Goal: Information Seeking & Learning: Learn about a topic

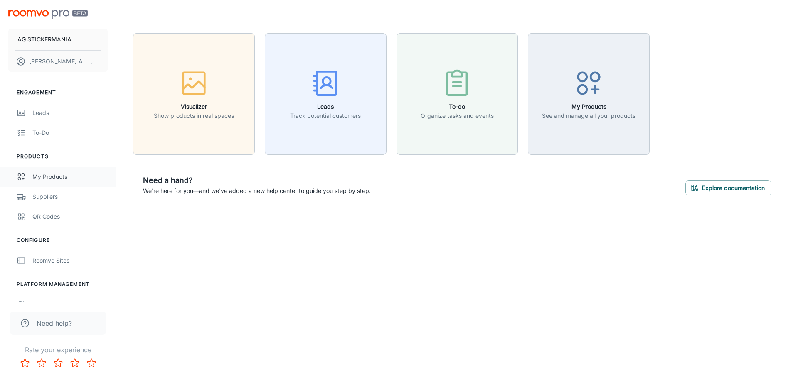
click at [50, 178] on div "My Products" at bounding box center [69, 176] width 75 height 9
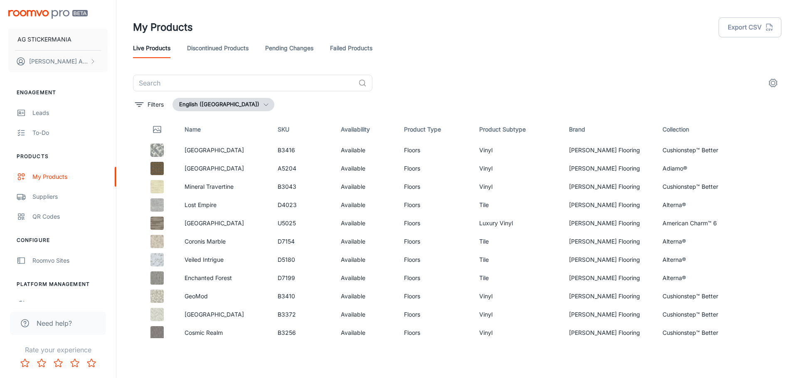
click at [263, 105] on icon "button" at bounding box center [266, 104] width 7 height 7
click at [245, 105] on div at bounding box center [399, 189] width 798 height 378
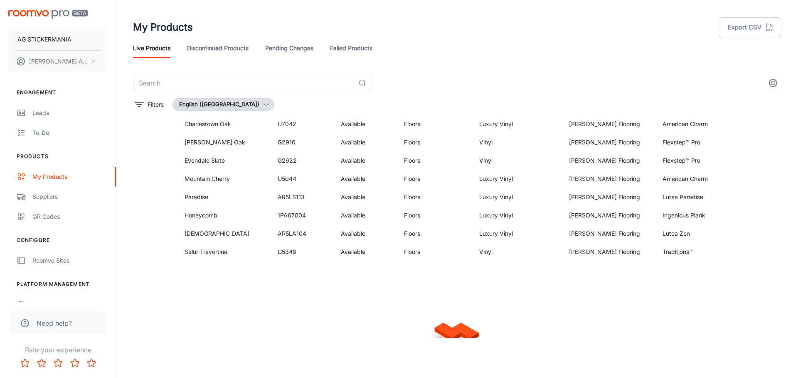
scroll to position [525, 0]
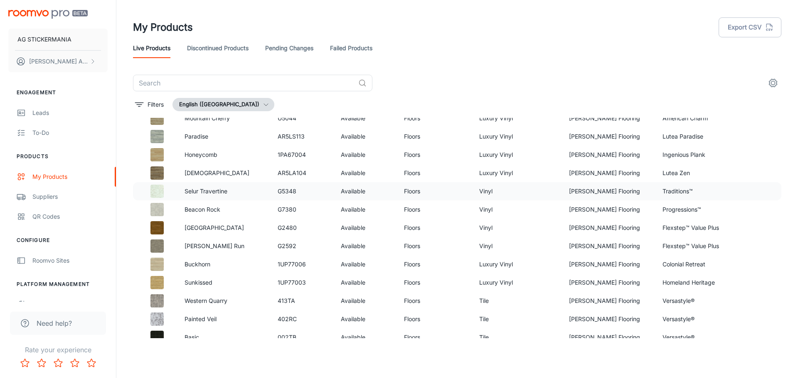
click at [157, 189] on img at bounding box center [156, 191] width 13 height 13
click at [239, 192] on p "Selur Travertine" at bounding box center [224, 191] width 80 height 9
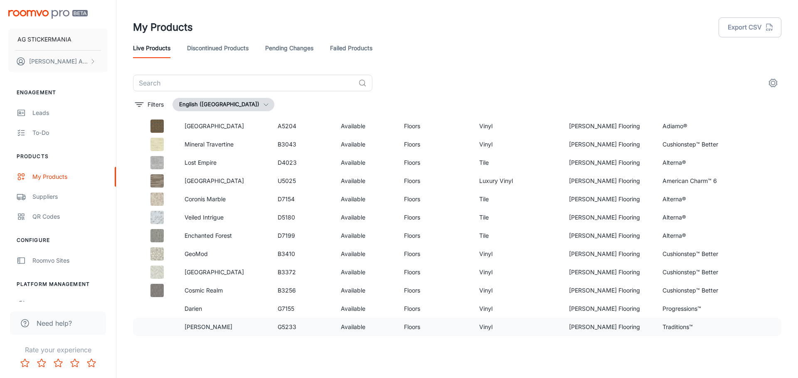
scroll to position [0, 0]
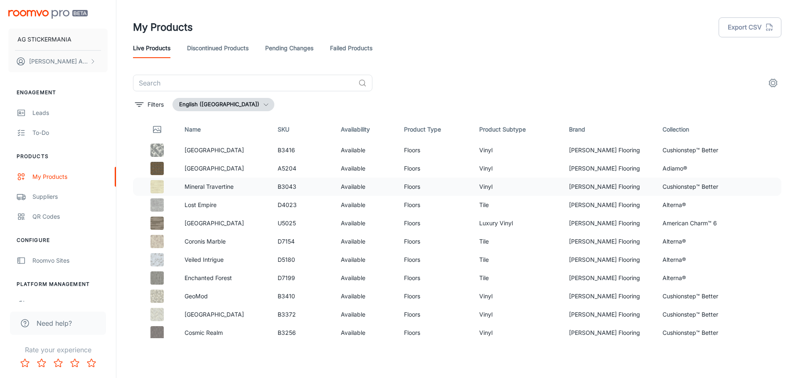
click at [695, 188] on td "Cushionstep™ Better" at bounding box center [702, 187] width 93 height 18
click at [778, 83] on button "settings" at bounding box center [772, 83] width 17 height 17
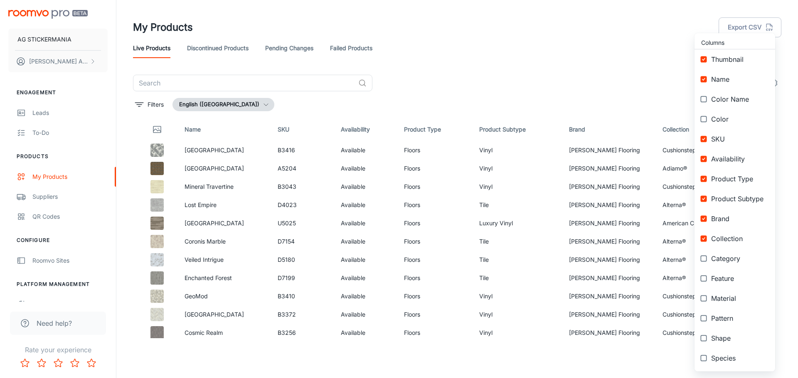
click at [704, 56] on input "checkbox" at bounding box center [703, 59] width 15 height 15
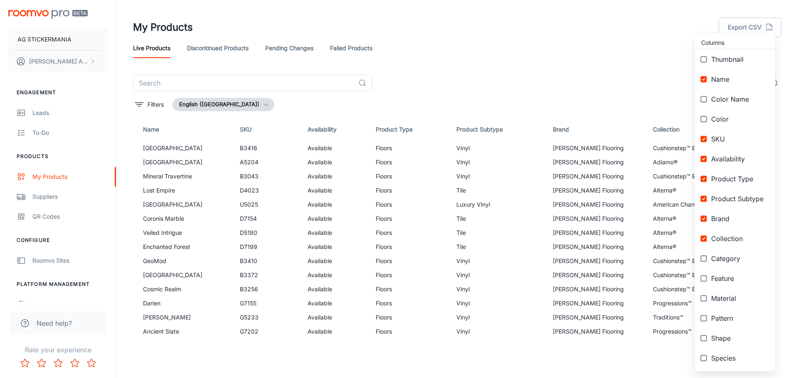
click at [707, 58] on input "checkbox" at bounding box center [703, 59] width 15 height 15
checkbox input "true"
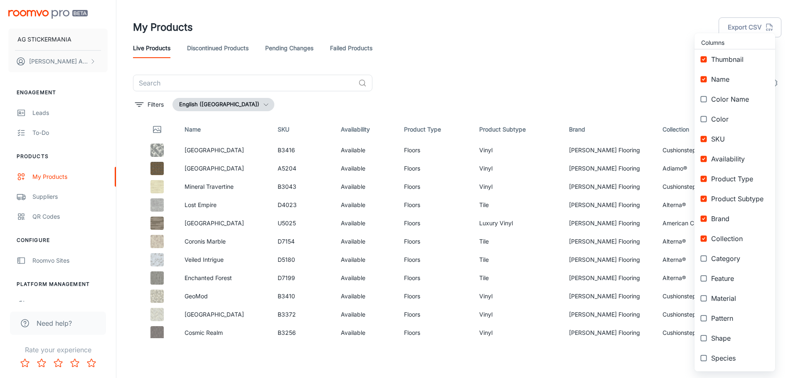
drag, startPoint x: 702, startPoint y: 140, endPoint x: 700, endPoint y: 160, distance: 20.2
click at [703, 140] on input "checkbox" at bounding box center [703, 139] width 15 height 15
checkbox input "false"
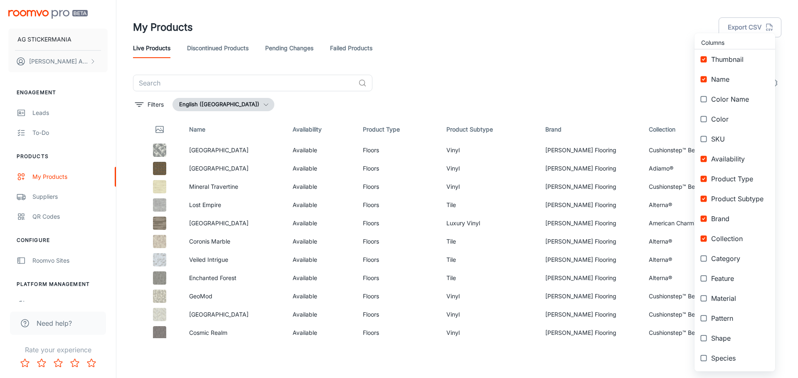
click at [700, 161] on input "checkbox" at bounding box center [703, 159] width 15 height 15
checkbox input "false"
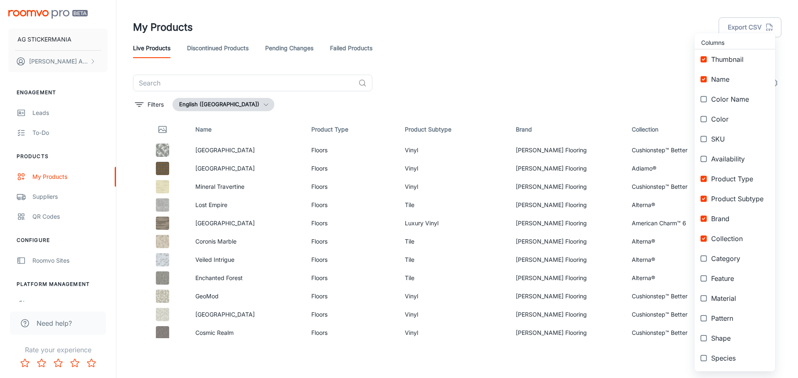
drag, startPoint x: 707, startPoint y: 182, endPoint x: 708, endPoint y: 214, distance: 31.6
click at [705, 182] on input "checkbox" at bounding box center [703, 179] width 15 height 15
checkbox input "false"
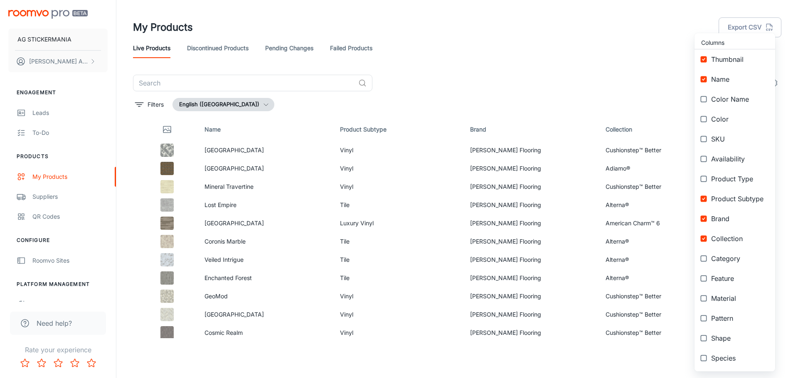
click at [705, 198] on input "checkbox" at bounding box center [703, 199] width 15 height 15
checkbox input "false"
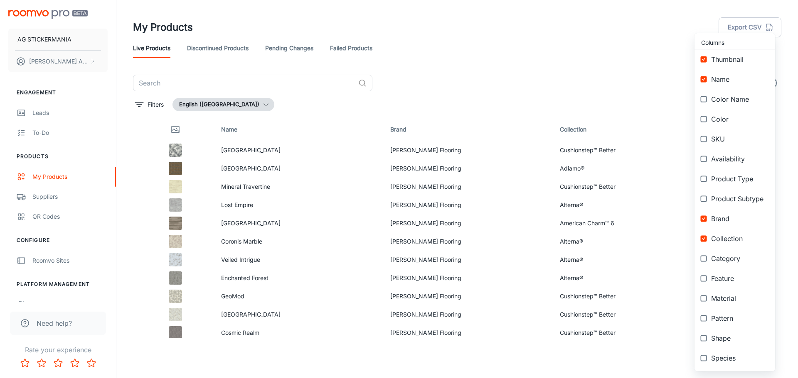
click at [705, 215] on input "checkbox" at bounding box center [703, 218] width 15 height 15
checkbox input "false"
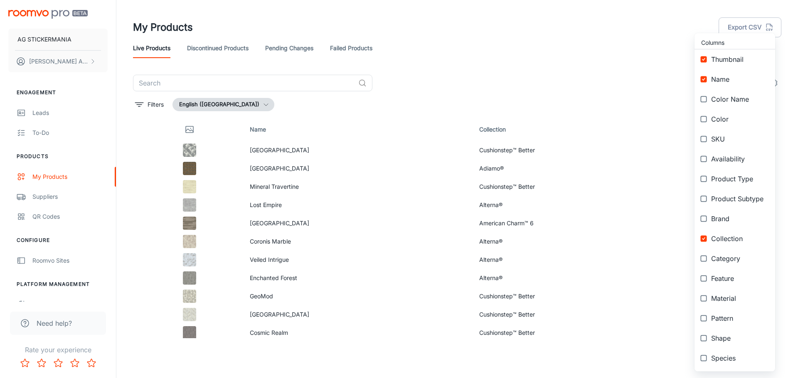
click at [707, 237] on input "checkbox" at bounding box center [703, 238] width 15 height 15
checkbox input "false"
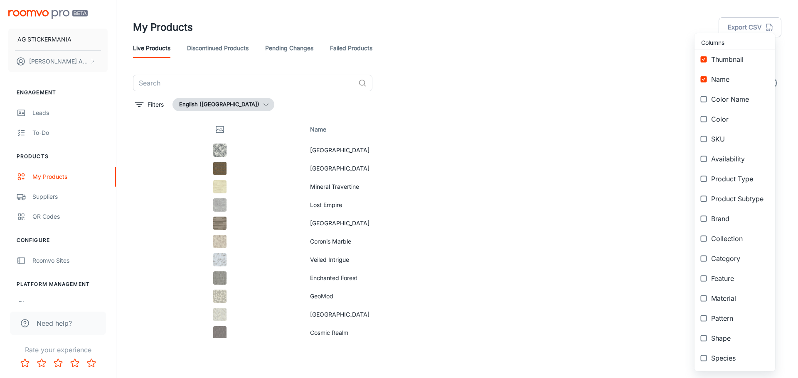
click at [702, 180] on input "checkbox" at bounding box center [703, 179] width 15 height 15
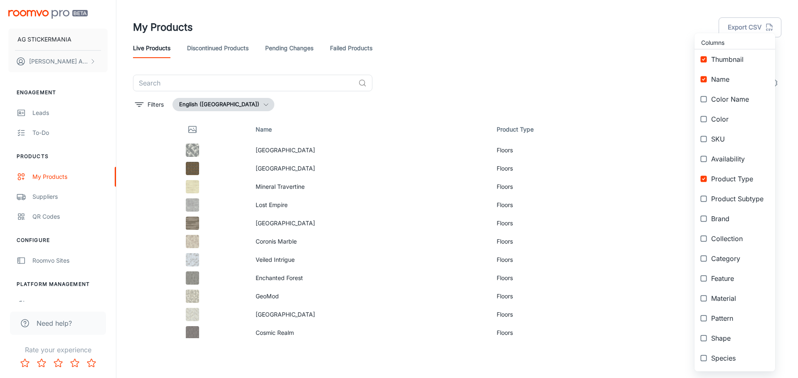
click at [705, 179] on input "checkbox" at bounding box center [703, 179] width 15 height 15
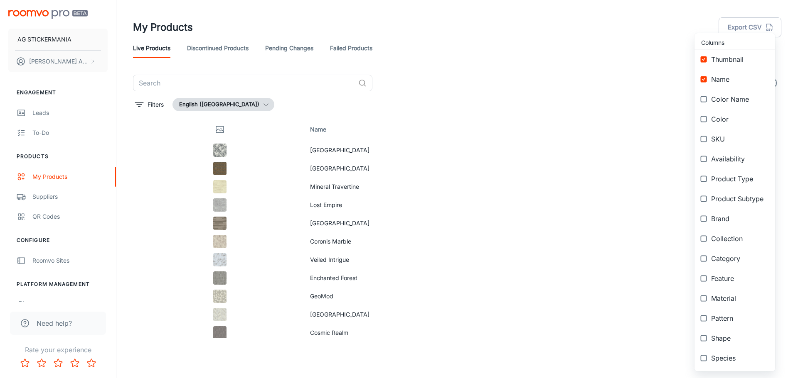
click at [703, 178] on input "checkbox" at bounding box center [703, 179] width 15 height 15
checkbox input "true"
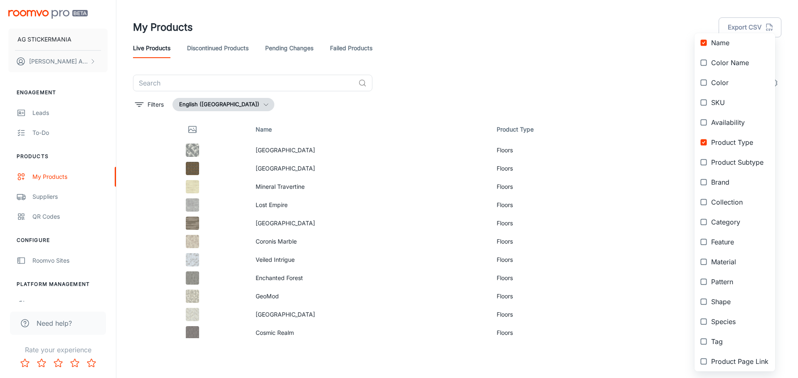
scroll to position [80, 0]
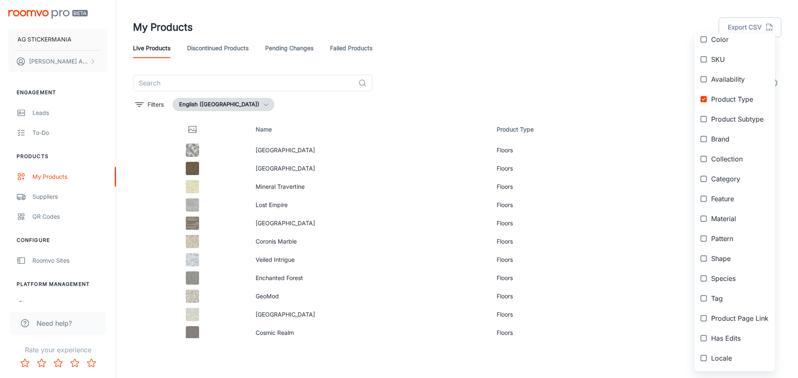
drag, startPoint x: 152, startPoint y: 189, endPoint x: 158, endPoint y: 180, distance: 11.4
click at [152, 189] on div at bounding box center [399, 189] width 798 height 378
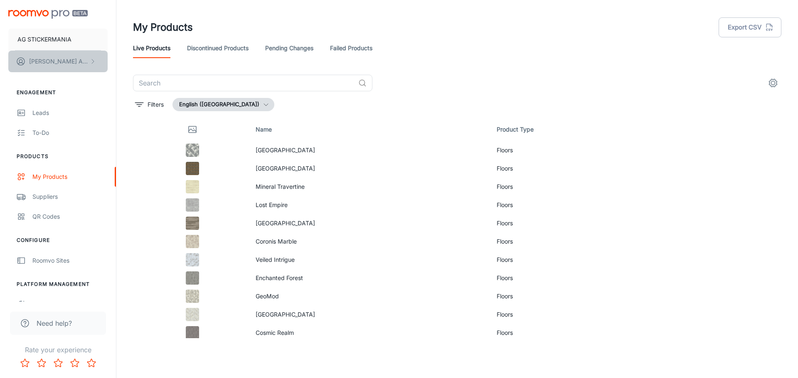
click at [54, 61] on p "[PERSON_NAME]" at bounding box center [58, 61] width 59 height 9
click at [204, 50] on div at bounding box center [399, 189] width 798 height 378
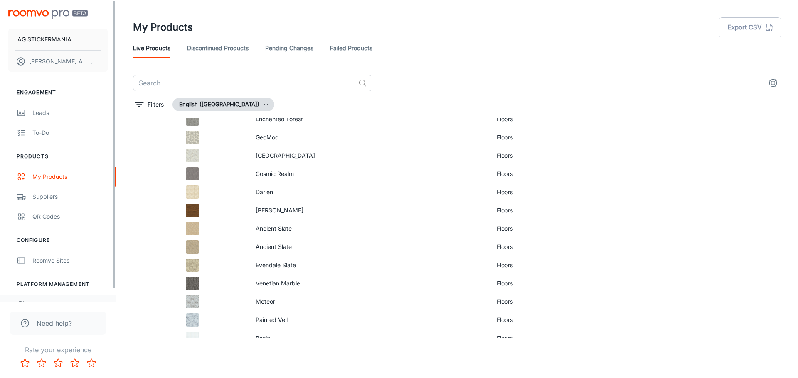
scroll to position [166, 0]
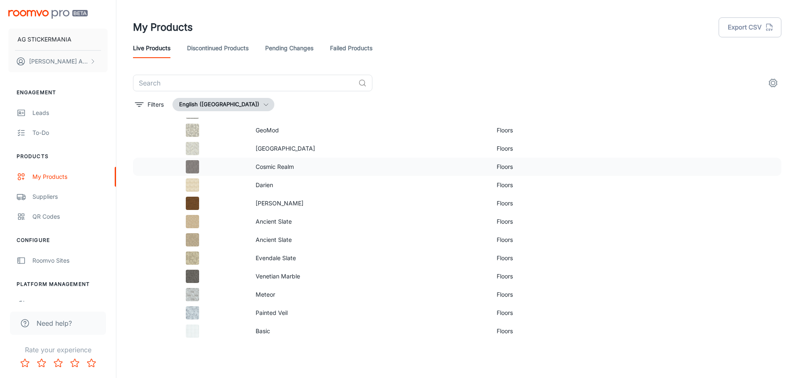
drag, startPoint x: 56, startPoint y: 324, endPoint x: 321, endPoint y: 138, distance: 324.1
click at [388, 163] on p "Cosmic Realm" at bounding box center [369, 166] width 228 height 9
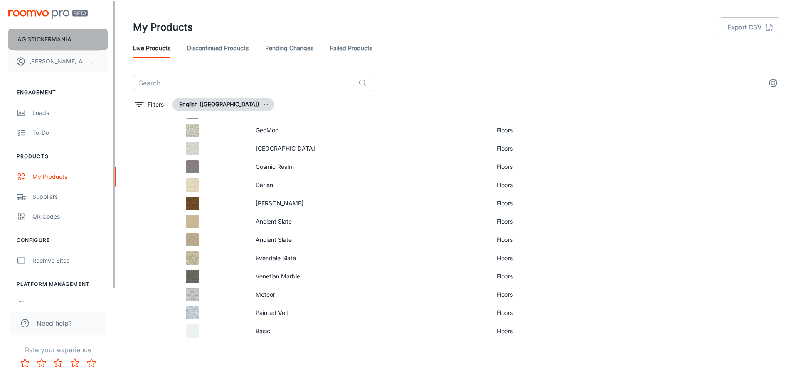
drag, startPoint x: 52, startPoint y: 41, endPoint x: 52, endPoint y: 36, distance: 5.0
click at [52, 36] on button "AG STICKERMANIA" at bounding box center [57, 40] width 99 height 22
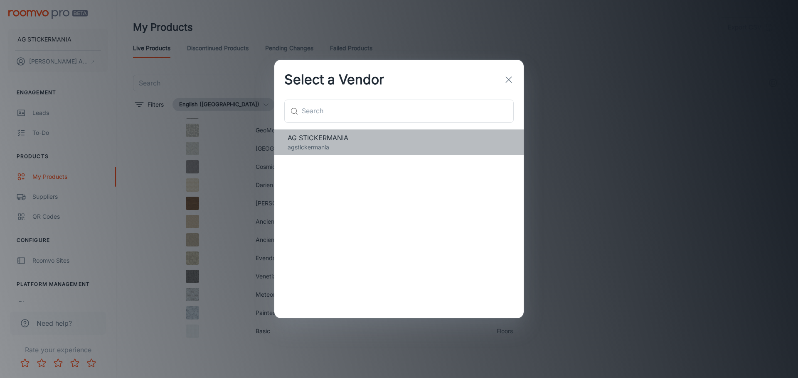
click at [327, 144] on p "agstickermania" at bounding box center [398, 147] width 223 height 9
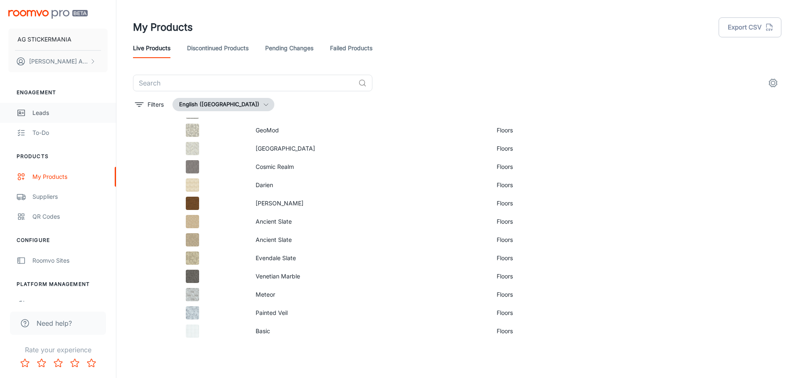
click at [29, 108] on link "Leads" at bounding box center [58, 113] width 116 height 20
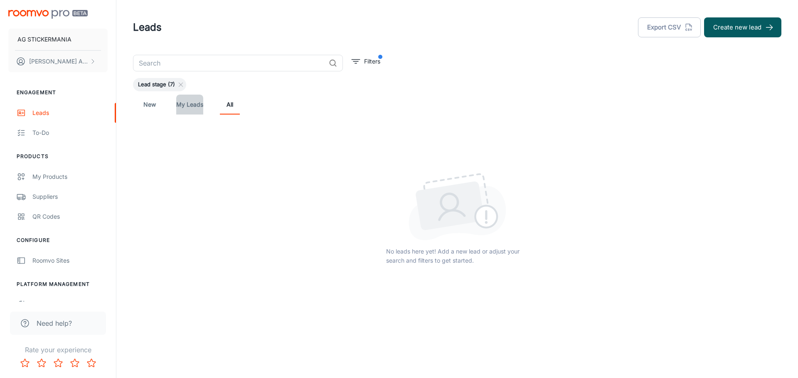
click at [194, 106] on link "My Leads" at bounding box center [189, 105] width 27 height 20
click at [152, 106] on link "New" at bounding box center [150, 105] width 20 height 20
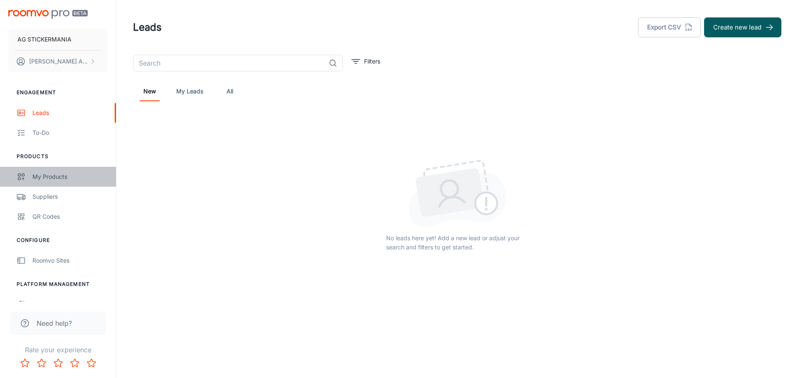
click at [63, 178] on div "My Products" at bounding box center [69, 176] width 75 height 9
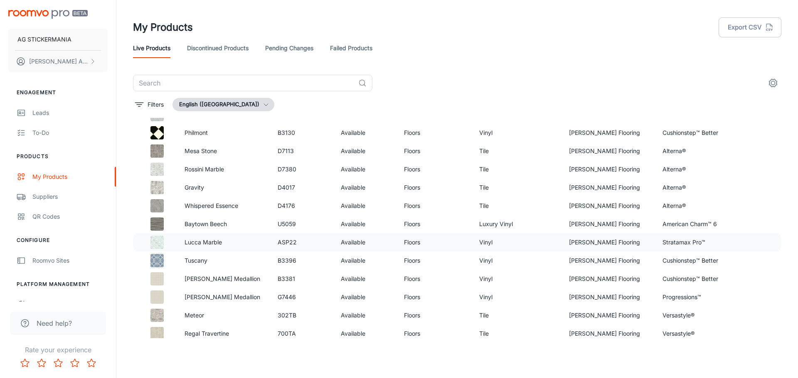
scroll to position [1557, 0]
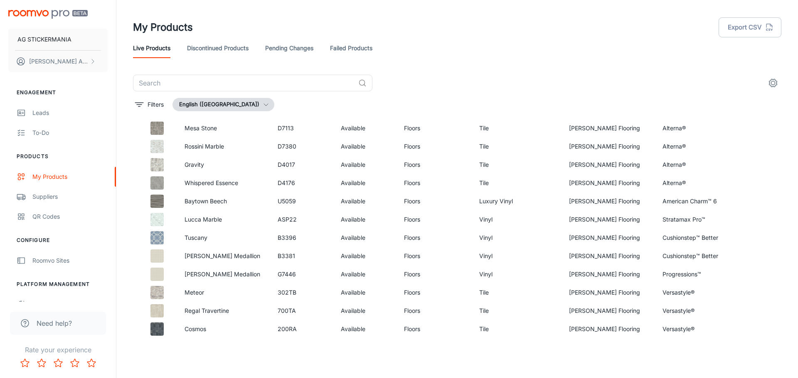
click at [214, 48] on link "Discontinued Products" at bounding box center [217, 48] width 61 height 20
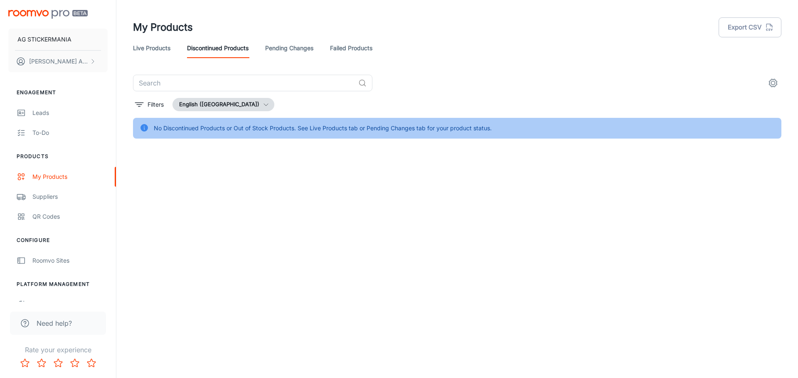
click at [156, 49] on link "Live Products" at bounding box center [151, 48] width 37 height 20
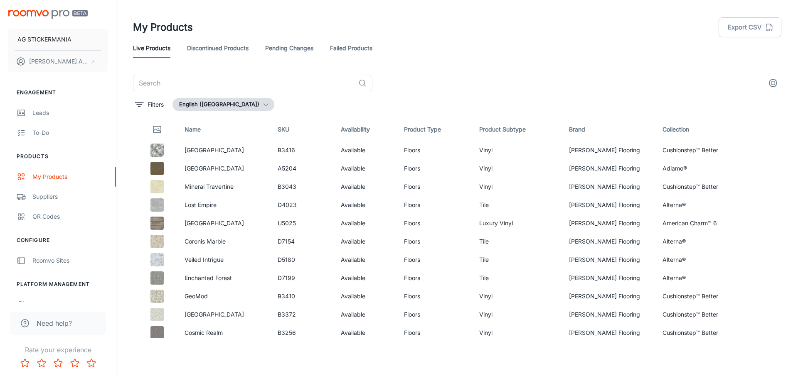
click at [774, 78] on button "settings" at bounding box center [772, 83] width 17 height 17
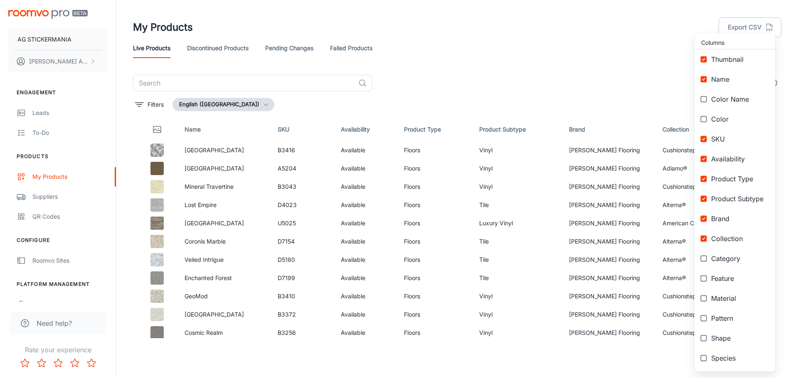
drag, startPoint x: 619, startPoint y: 56, endPoint x: 693, endPoint y: 46, distance: 75.1
click at [619, 56] on div at bounding box center [399, 189] width 798 height 378
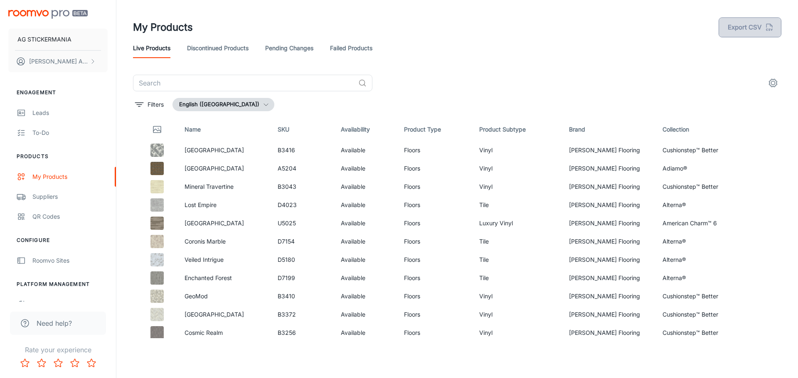
click at [758, 29] on button "Export CSV" at bounding box center [749, 27] width 63 height 20
click at [555, 147] on td "Vinyl" at bounding box center [517, 150] width 90 height 18
click at [622, 150] on td "[PERSON_NAME] Flooring" at bounding box center [608, 150] width 93 height 18
click at [157, 152] on img at bounding box center [156, 150] width 13 height 13
click at [158, 151] on img at bounding box center [156, 150] width 13 height 13
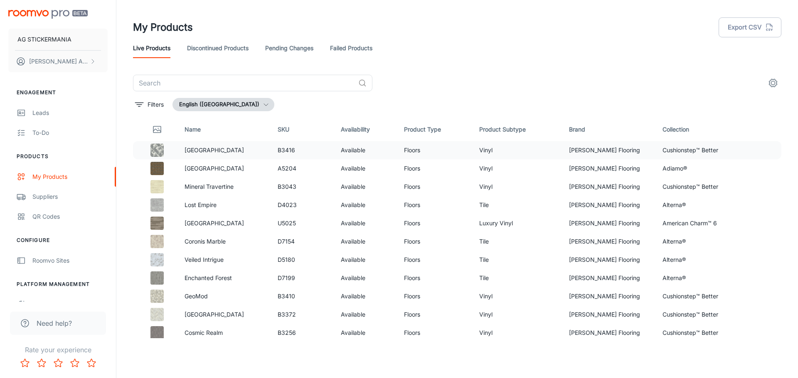
click at [281, 151] on td "B3416" at bounding box center [302, 150] width 63 height 18
click at [151, 156] on td at bounding box center [155, 150] width 45 height 18
click at [167, 148] on div at bounding box center [157, 150] width 28 height 13
click at [52, 198] on div "Suppliers" at bounding box center [69, 196] width 75 height 9
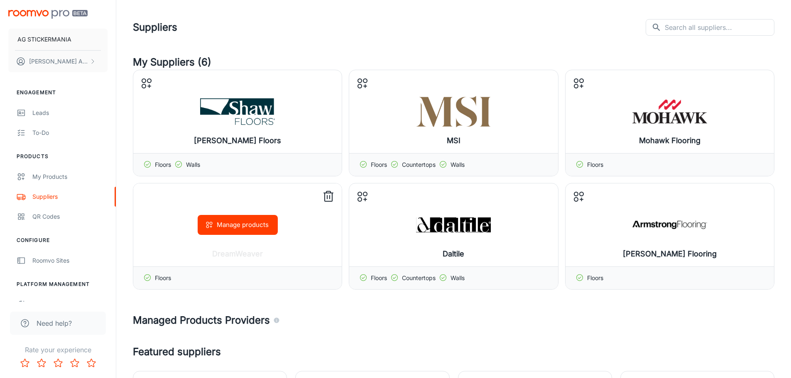
click at [332, 192] on icon at bounding box center [328, 196] width 13 height 13
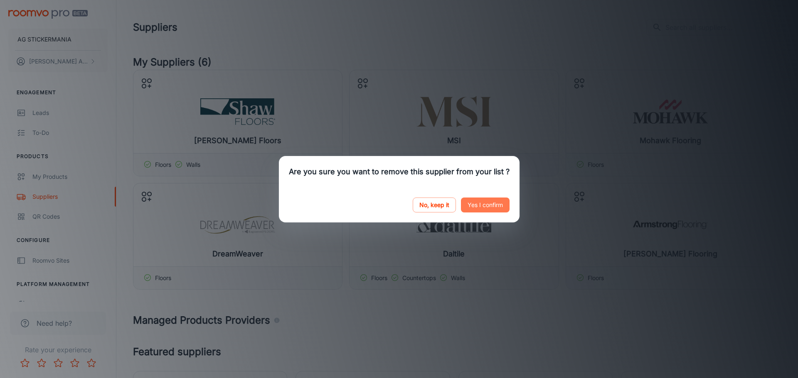
click at [495, 206] on button "Yes I confirm" at bounding box center [485, 205] width 49 height 15
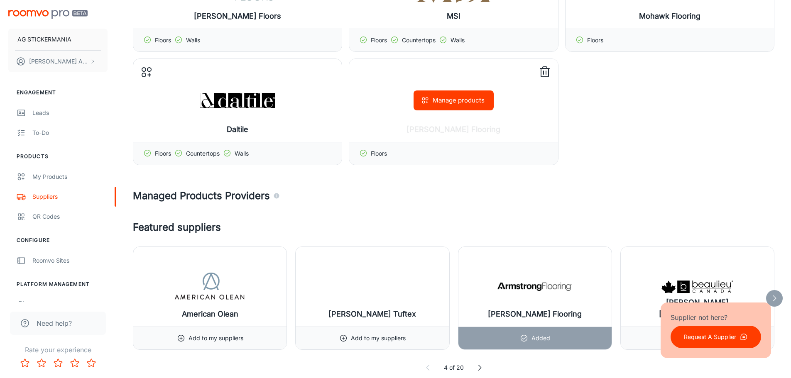
scroll to position [42, 0]
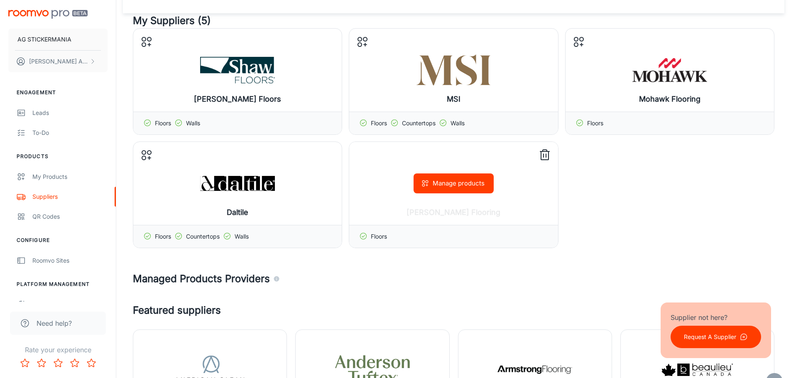
click at [550, 153] on div "Armstrong Flooring Manage products" at bounding box center [453, 183] width 209 height 83
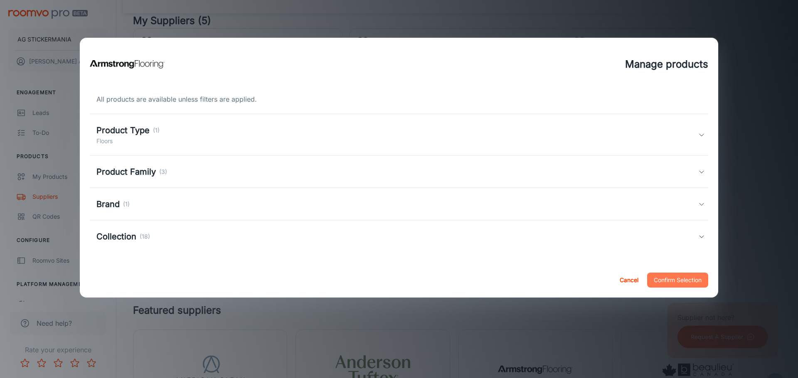
click at [678, 284] on button "Confirm Selection" at bounding box center [677, 280] width 61 height 15
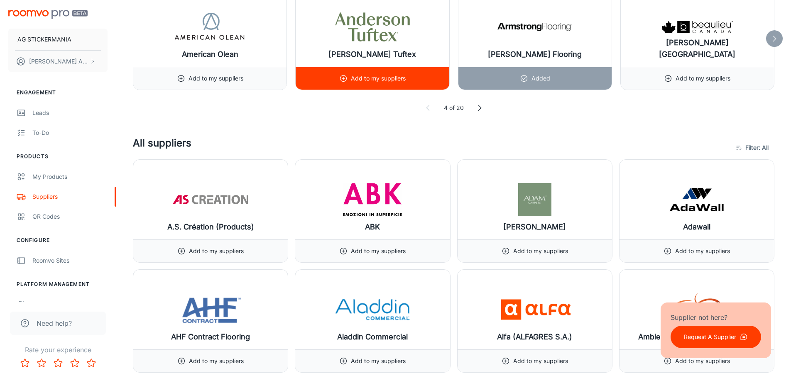
scroll to position [540, 0]
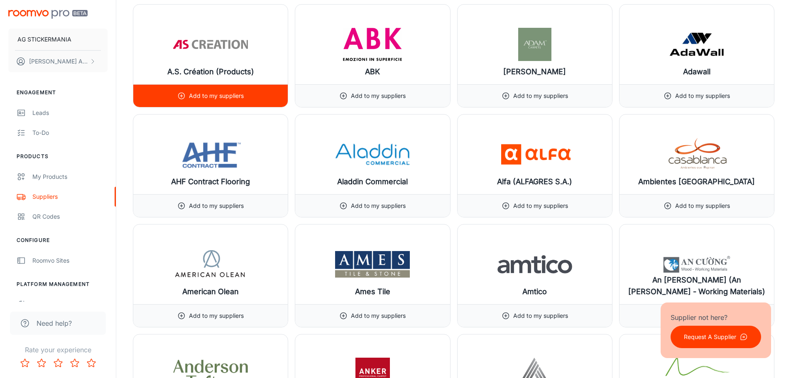
click at [225, 41] on img at bounding box center [210, 44] width 75 height 33
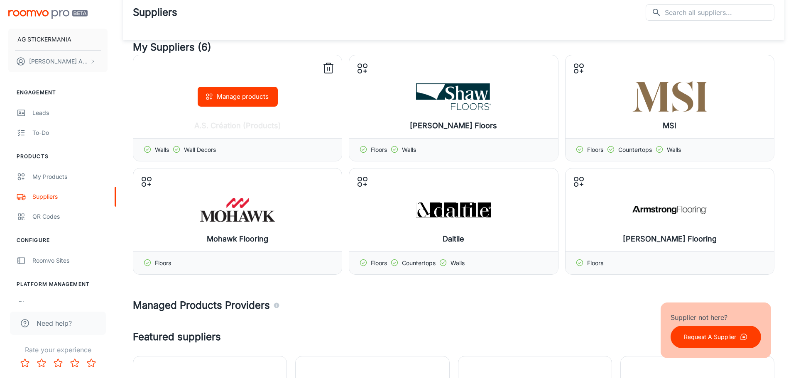
scroll to position [0, 0]
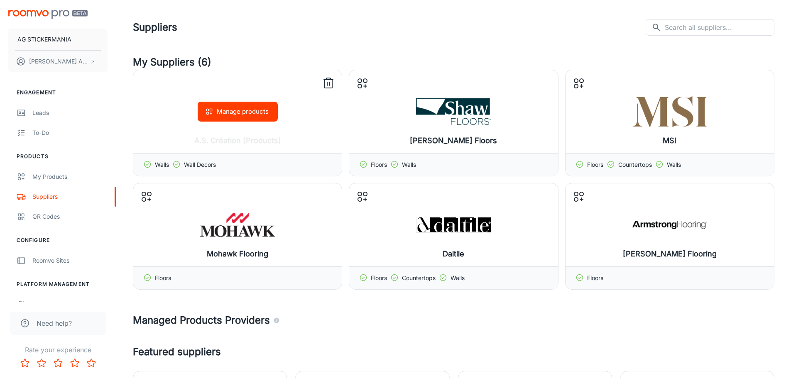
click at [319, 81] on div "Manage products" at bounding box center [237, 111] width 209 height 83
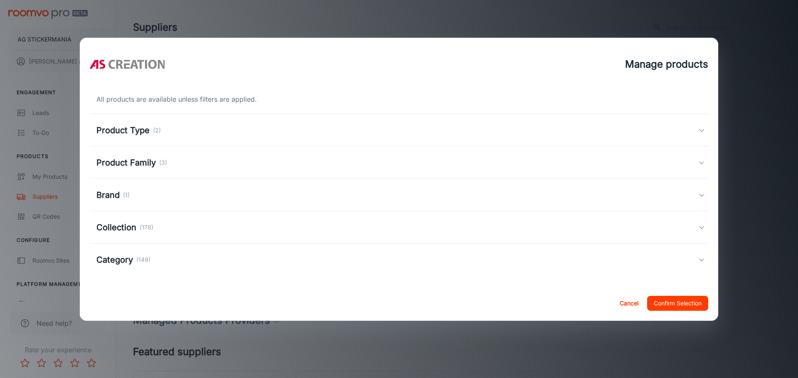
click at [638, 304] on button "Cancel" at bounding box center [628, 303] width 27 height 15
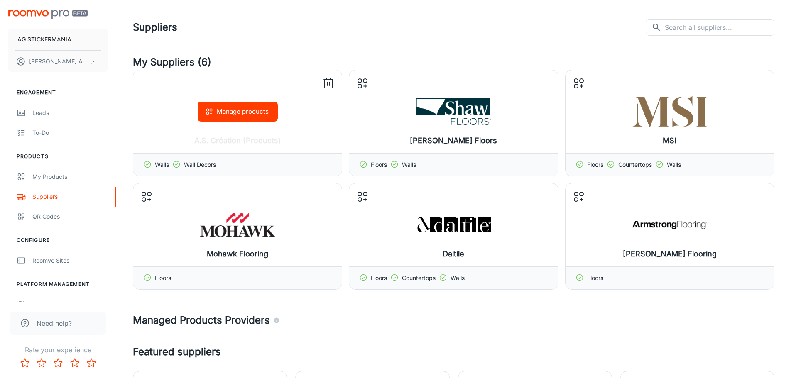
click at [336, 81] on div "Manage products" at bounding box center [237, 111] width 209 height 83
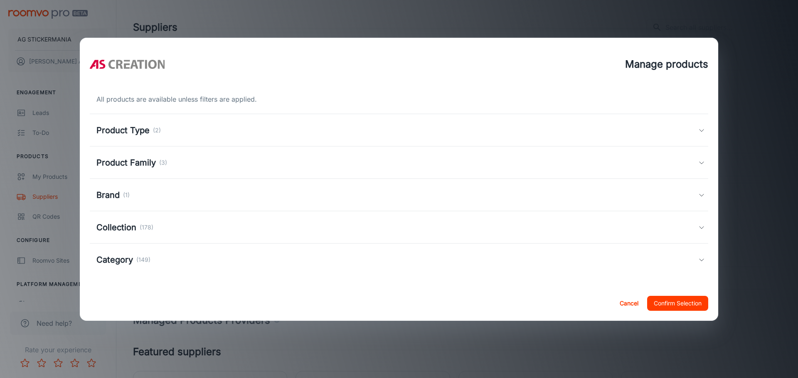
click at [671, 302] on button "Confirm Selection" at bounding box center [677, 303] width 61 height 15
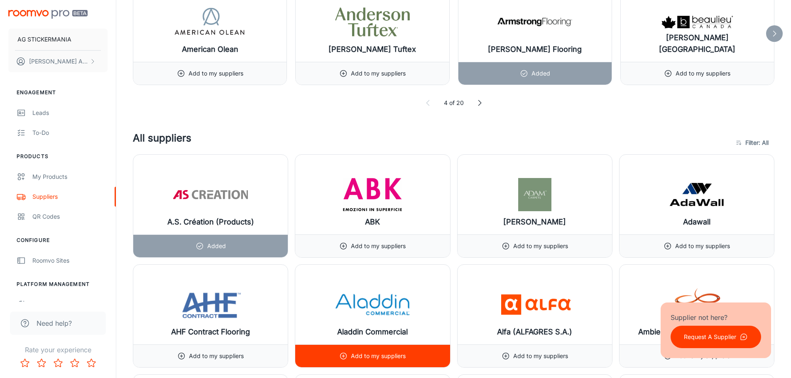
scroll to position [291, 0]
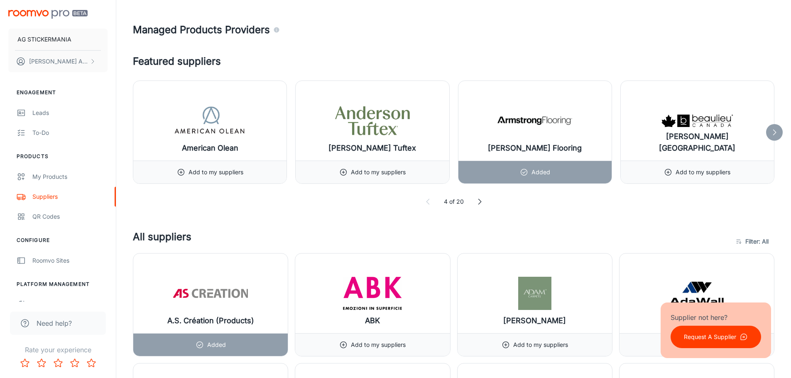
click at [168, 232] on h4 "All suppliers" at bounding box center [432, 242] width 599 height 24
click at [181, 238] on h4 "All suppliers" at bounding box center [432, 242] width 599 height 24
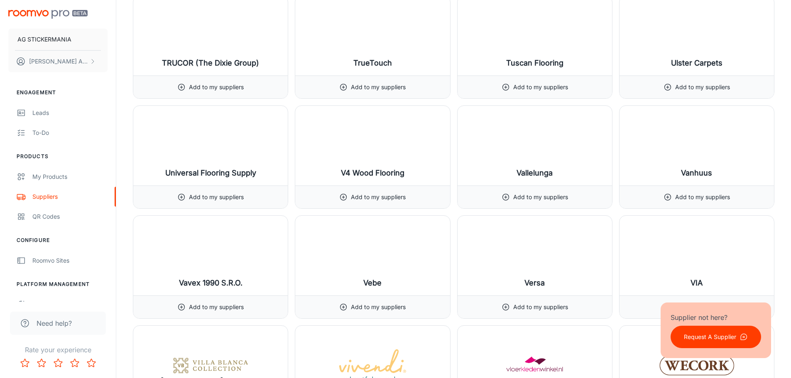
scroll to position [9464, 0]
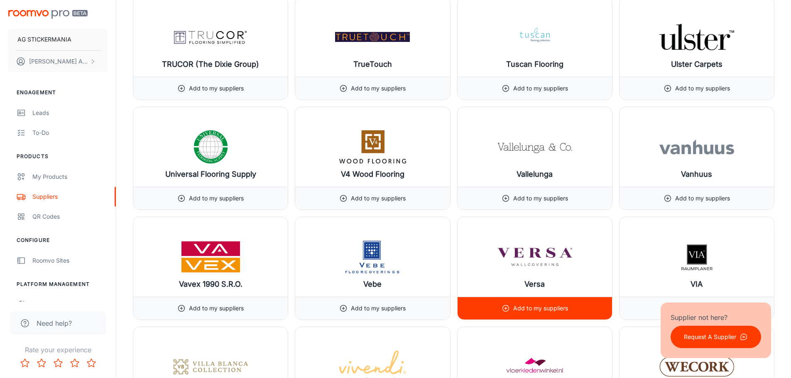
click at [532, 255] on img at bounding box center [535, 257] width 75 height 33
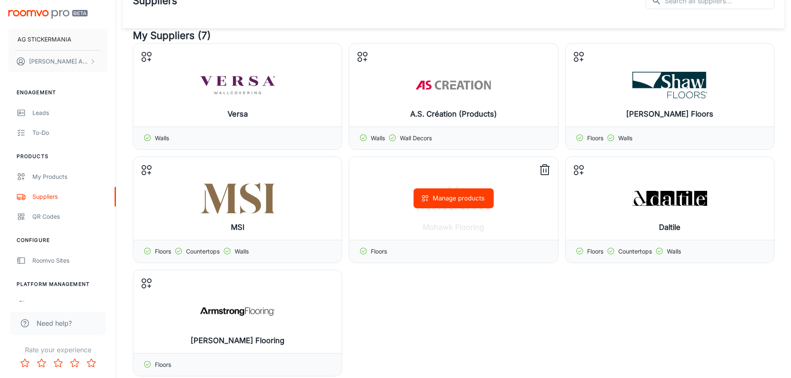
scroll to position [42, 0]
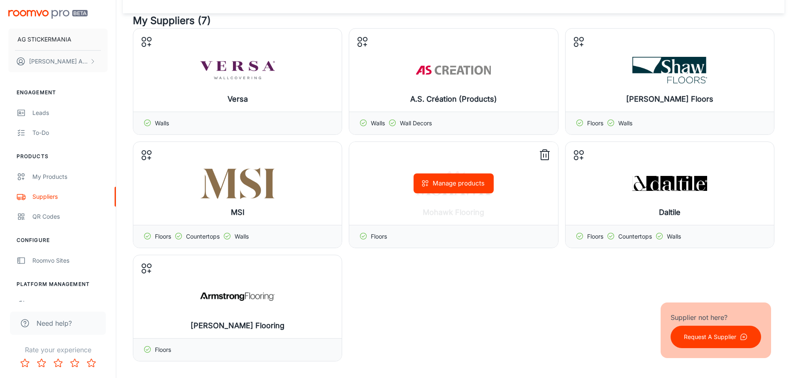
click at [551, 153] on icon at bounding box center [544, 155] width 13 height 13
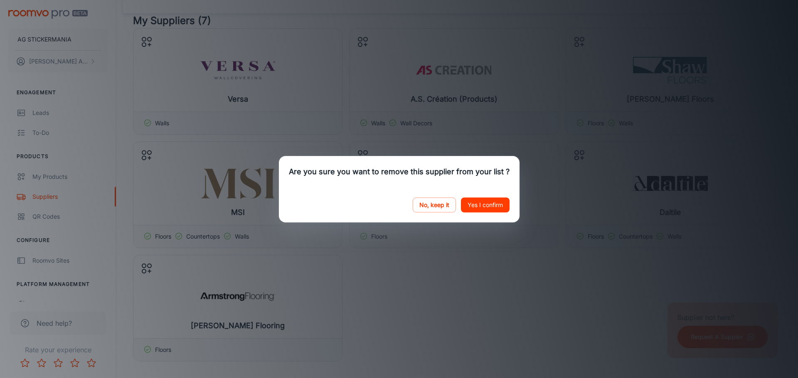
click at [476, 203] on button "Yes I confirm" at bounding box center [485, 205] width 49 height 15
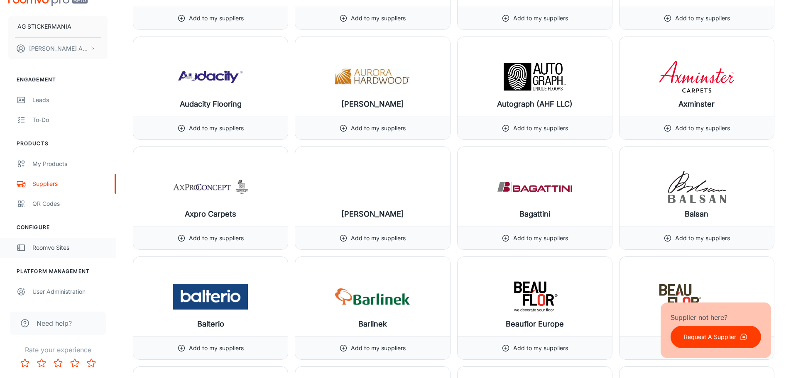
scroll to position [1412, 0]
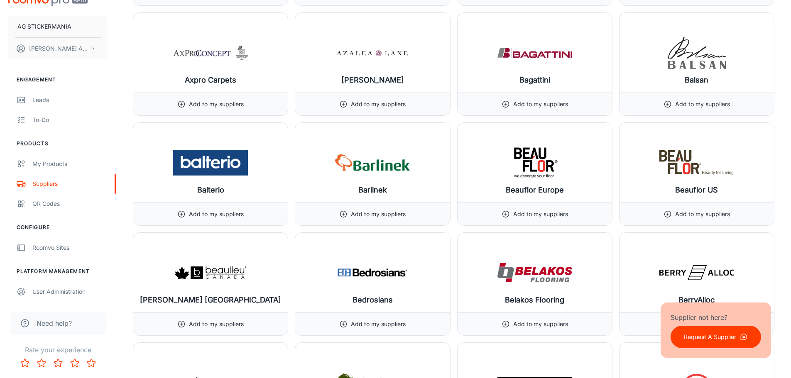
click at [55, 321] on span "Need help?" at bounding box center [54, 324] width 35 height 10
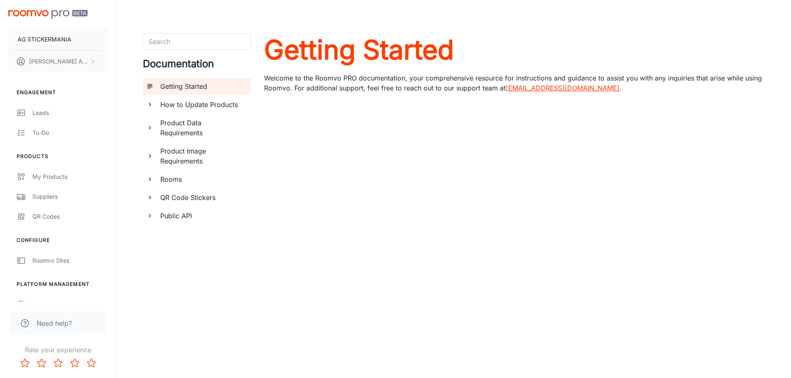
click at [194, 103] on h6 "How to Update Products" at bounding box center [202, 105] width 84 height 10
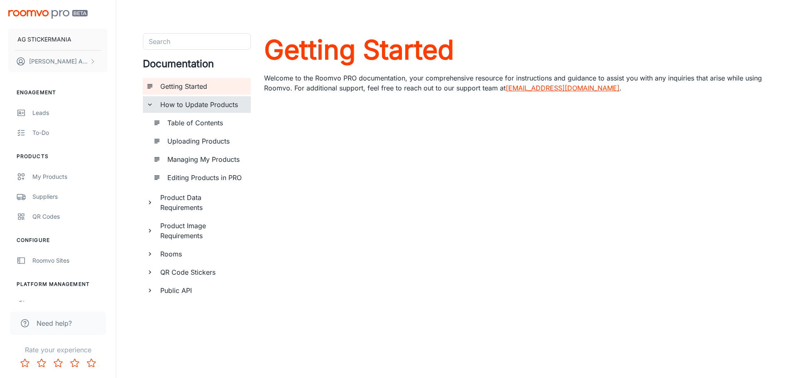
click at [197, 123] on h6 "Table of Contents" at bounding box center [205, 123] width 77 height 10
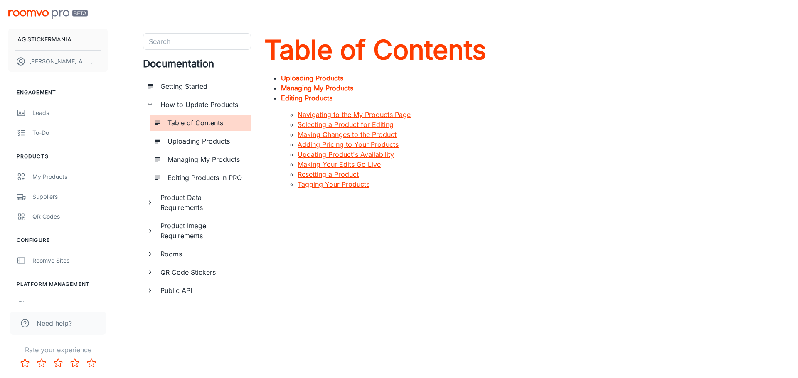
click at [358, 126] on link "Selecting a Product for Editing" at bounding box center [345, 124] width 96 height 8
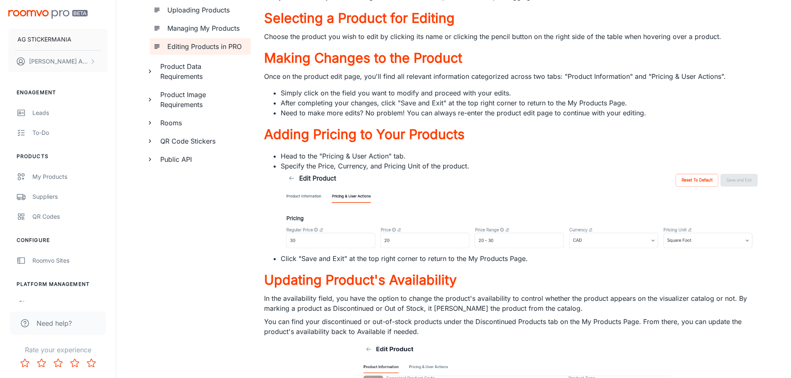
scroll to position [71, 0]
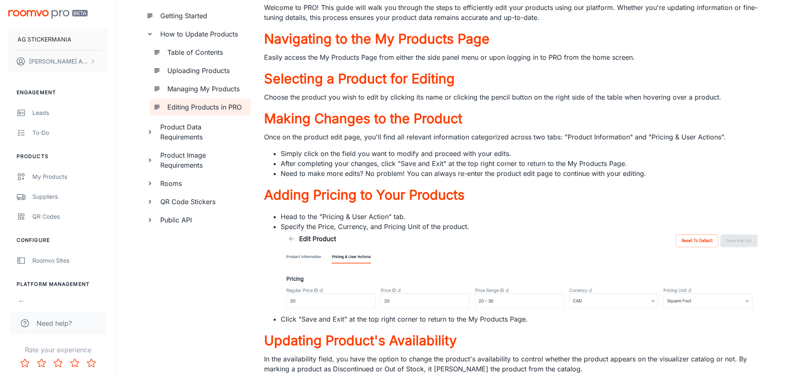
click at [199, 73] on h6 "Uploading Products" at bounding box center [205, 71] width 77 height 10
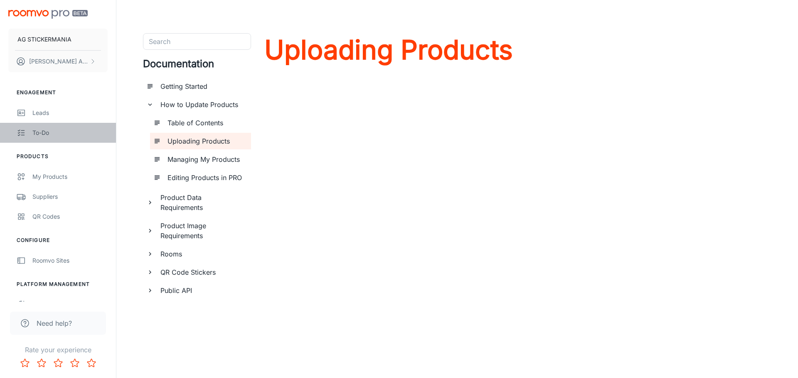
click at [31, 130] on link "To-do" at bounding box center [58, 133] width 116 height 20
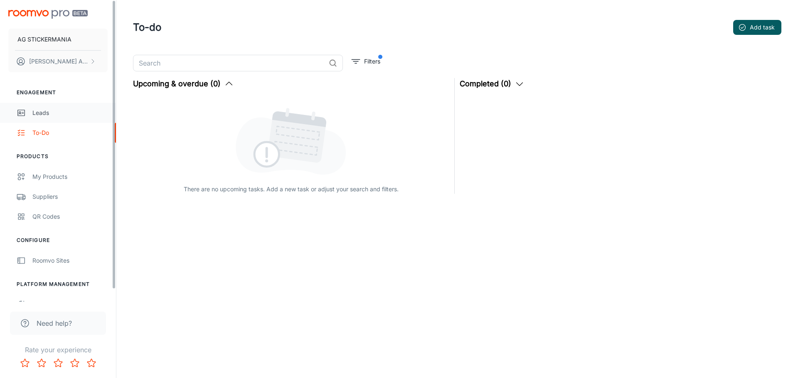
click at [35, 115] on div "Leads" at bounding box center [69, 112] width 75 height 9
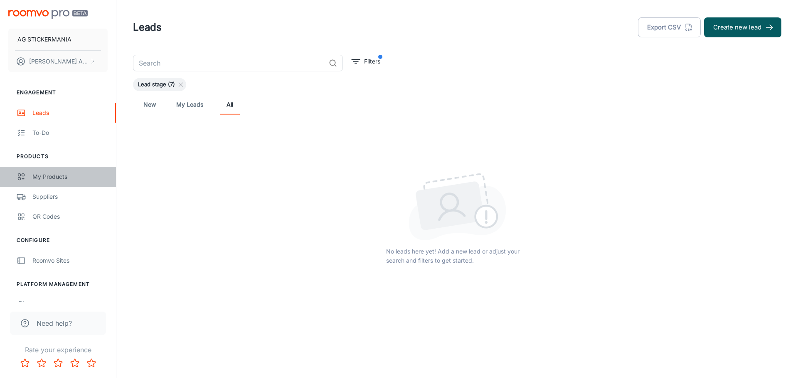
click at [56, 176] on div "My Products" at bounding box center [69, 176] width 75 height 9
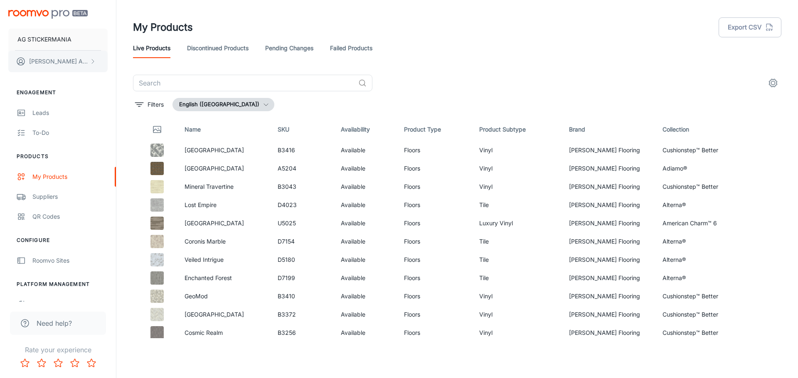
click at [96, 58] on icon "scrollable content" at bounding box center [92, 61] width 7 height 7
click at [144, 61] on li "User Profile" at bounding box center [130, 61] width 44 height 14
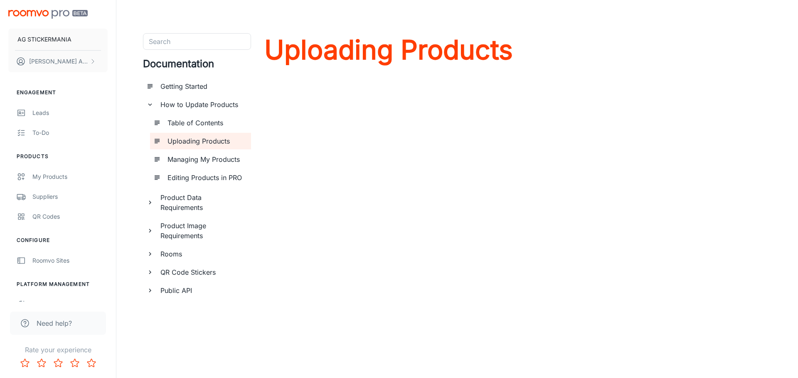
click at [31, 11] on img "scrollable content" at bounding box center [47, 14] width 79 height 9
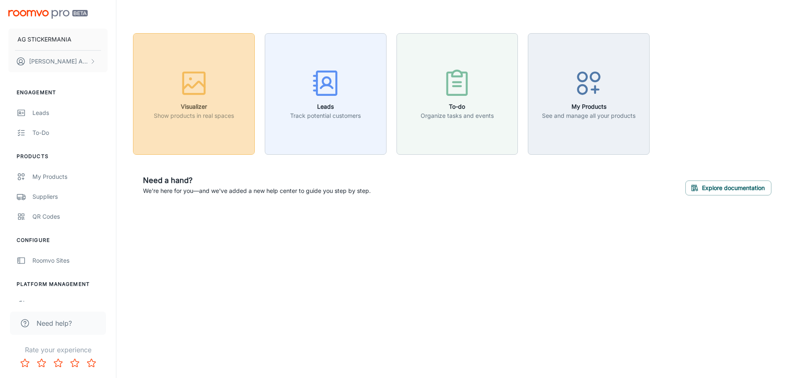
click at [188, 152] on button "Visualizer Show products in real spaces" at bounding box center [194, 94] width 122 height 122
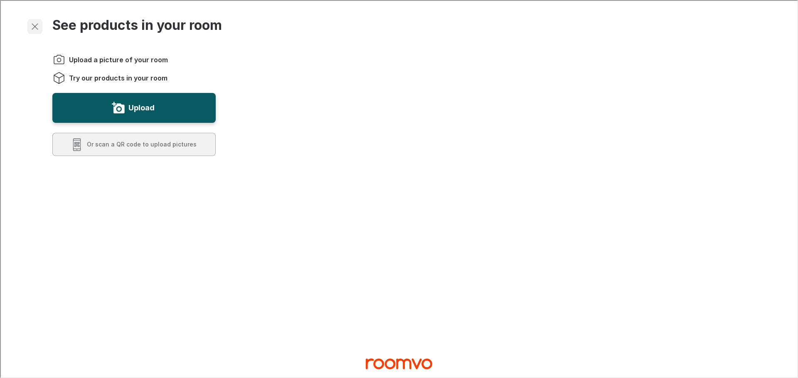
click at [34, 24] on icon "Exit visualizer" at bounding box center [34, 26] width 10 height 10
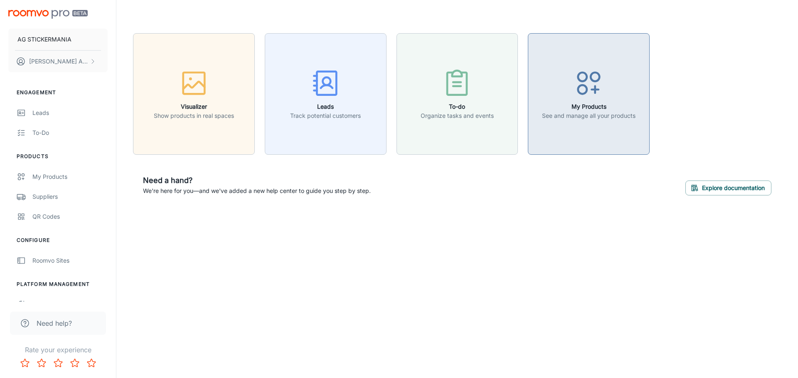
click at [395, 89] on line "button" at bounding box center [595, 89] width 7 height 0
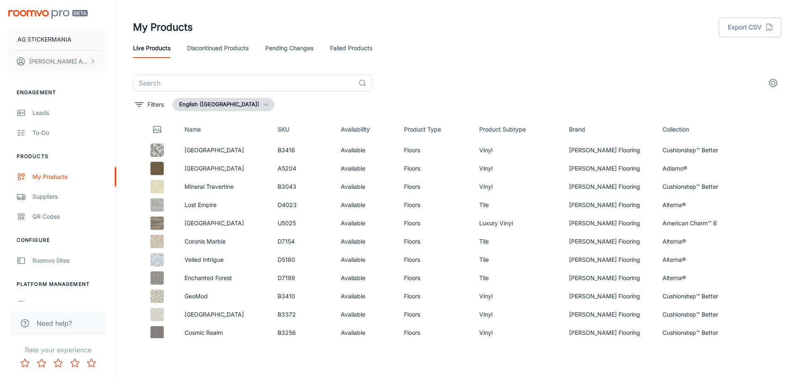
drag, startPoint x: 52, startPoint y: 175, endPoint x: 397, endPoint y: 88, distance: 355.7
click at [395, 88] on div "​" at bounding box center [457, 83] width 648 height 17
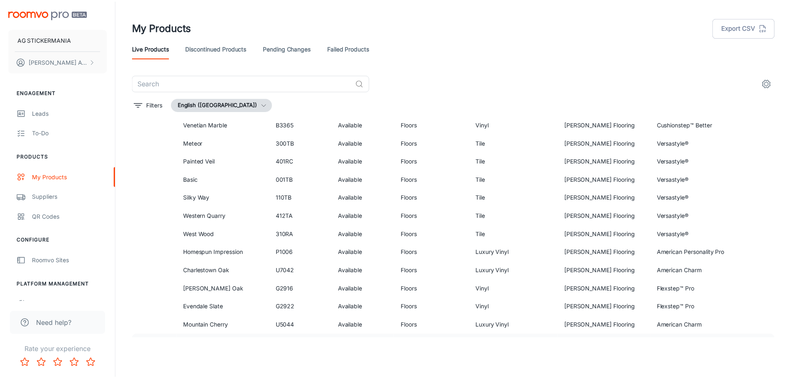
scroll to position [388, 0]
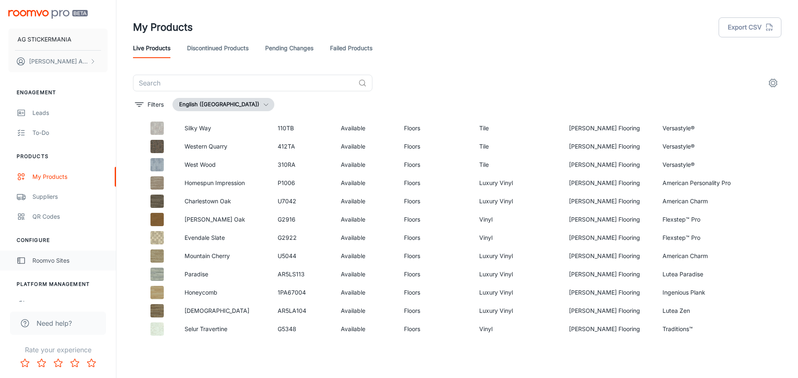
click at [60, 225] on div "Roomvo Sites" at bounding box center [69, 260] width 75 height 9
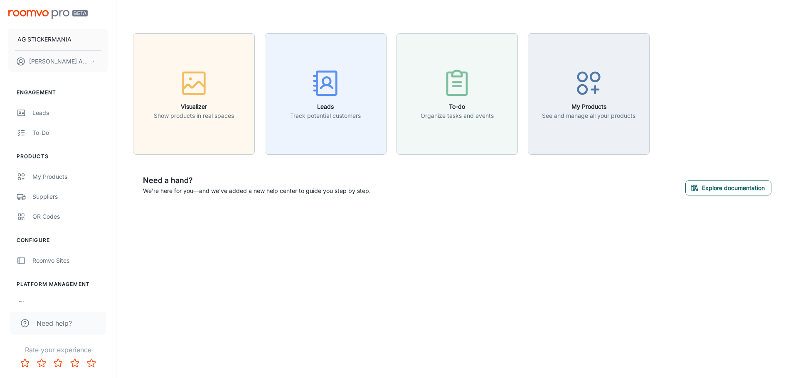
click at [395, 187] on button "Explore documentation" at bounding box center [728, 188] width 86 height 15
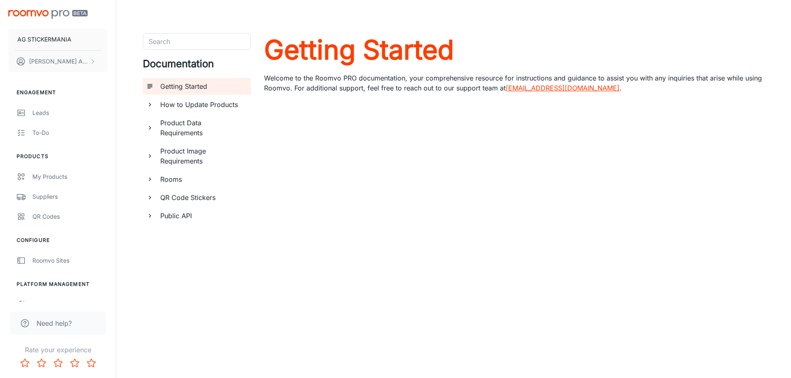
click at [222, 103] on h6 "How to Update Products" at bounding box center [202, 105] width 84 height 10
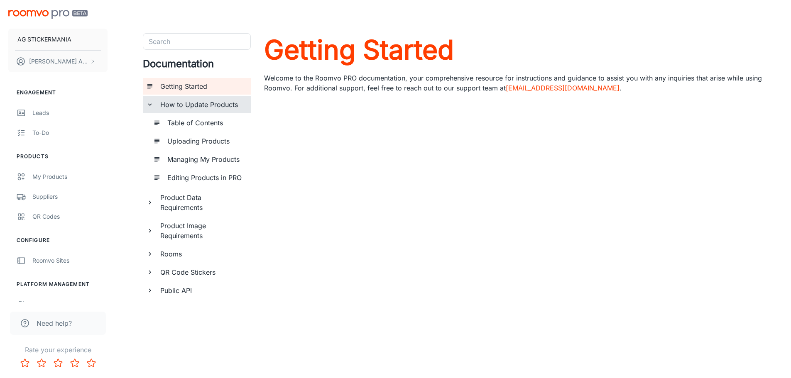
click at [203, 142] on h6 "Uploading Products" at bounding box center [205, 141] width 77 height 10
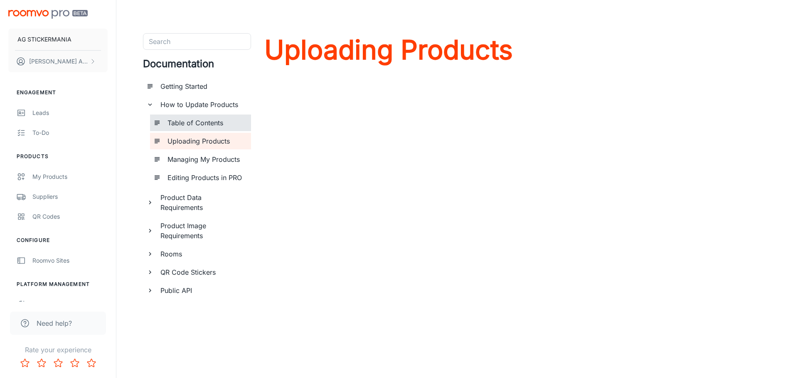
click at [192, 123] on h6 "Table of Contents" at bounding box center [205, 123] width 77 height 10
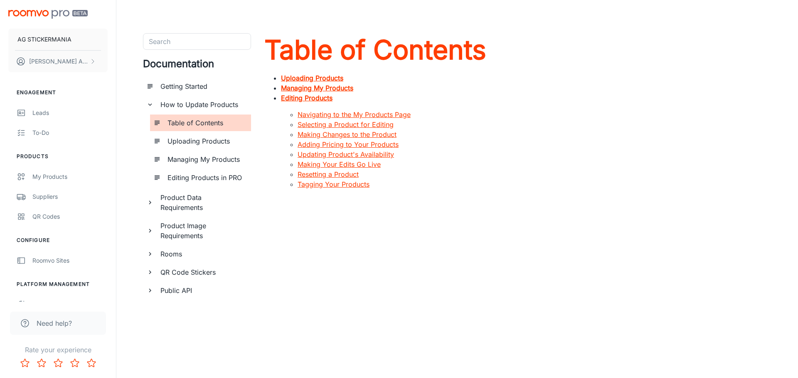
click at [188, 225] on h6 "QR Code Stickers" at bounding box center [202, 273] width 84 height 10
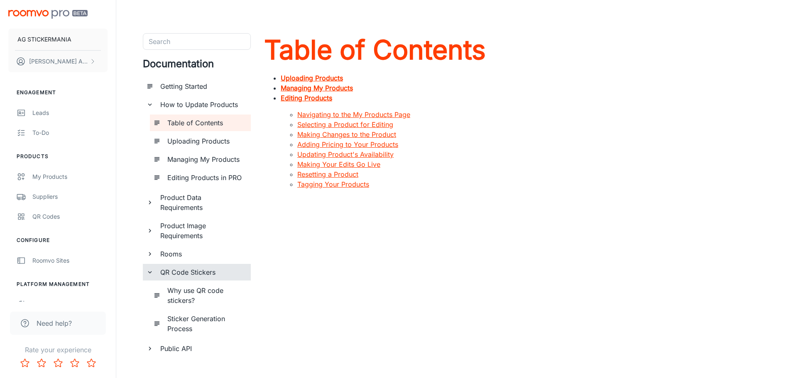
click at [177, 225] on h6 "Rooms" at bounding box center [202, 254] width 84 height 10
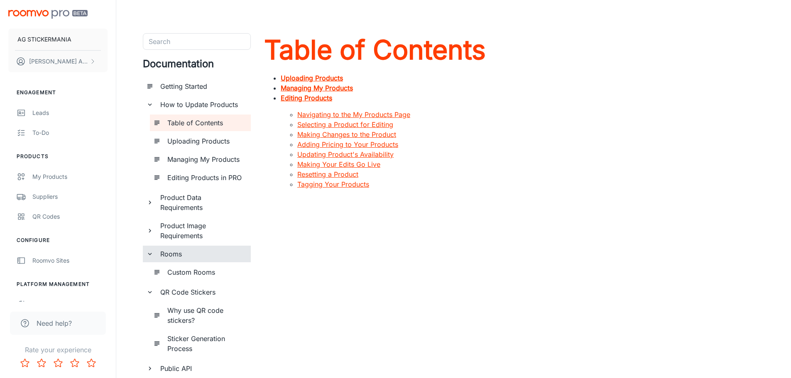
click at [183, 225] on h6 "Product Image Requirements" at bounding box center [202, 231] width 84 height 20
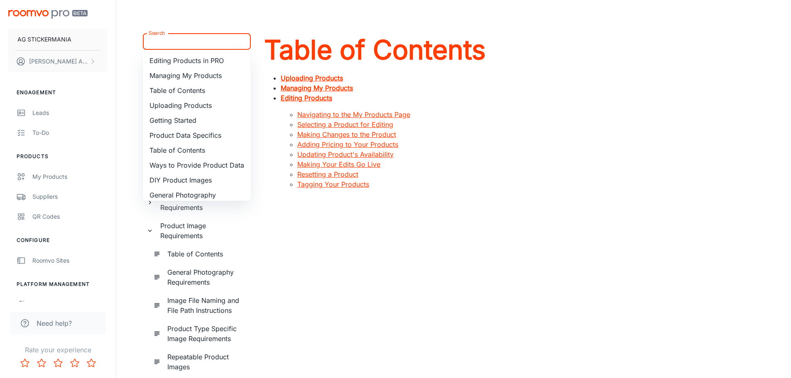
click at [161, 43] on input "Search" at bounding box center [189, 42] width 89 height 12
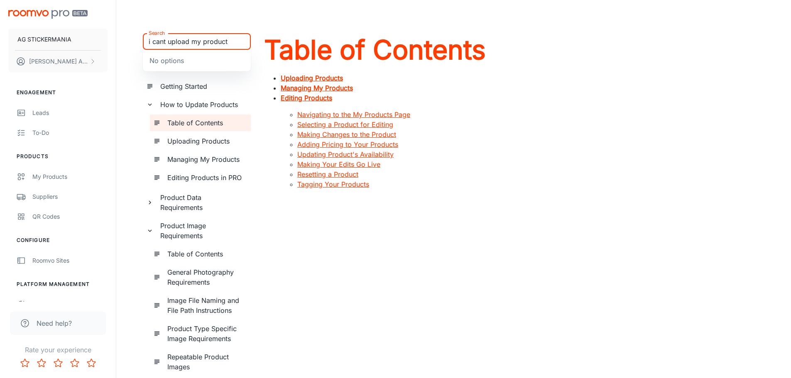
type input "i cant upload my product"
click at [233, 39] on input "i cant upload my product" at bounding box center [189, 42] width 89 height 12
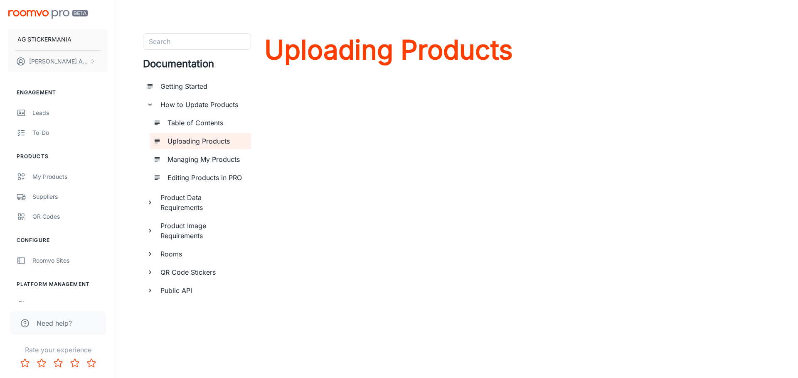
click at [209, 179] on h6 "Editing Products in PRO" at bounding box center [205, 178] width 77 height 10
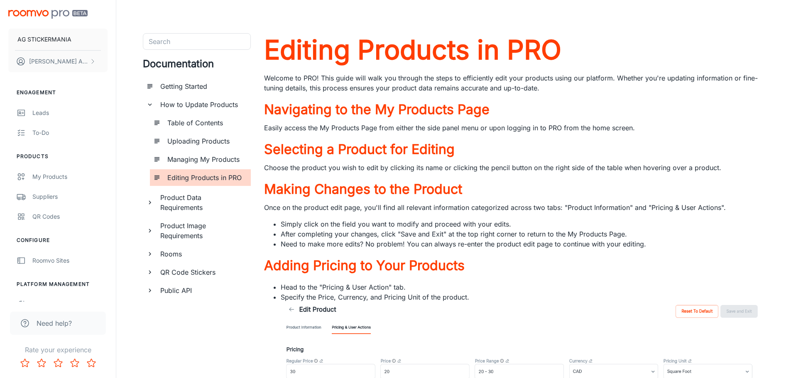
click at [151, 107] on icon "documentation page list" at bounding box center [149, 104] width 7 height 7
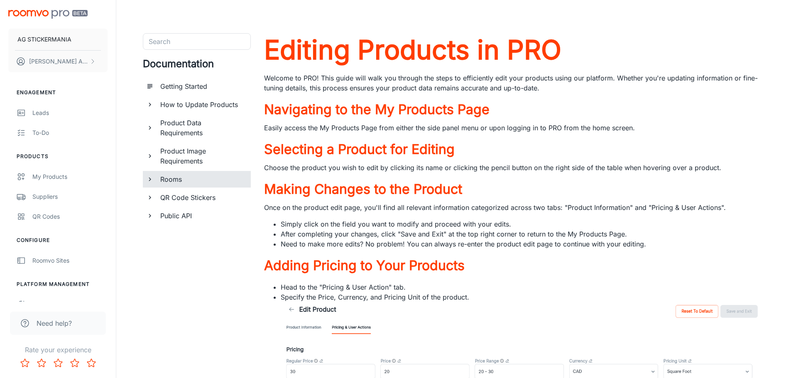
click at [147, 180] on icon "documentation page list" at bounding box center [149, 179] width 7 height 7
click at [184, 195] on h6 "Custom Rooms" at bounding box center [205, 198] width 77 height 10
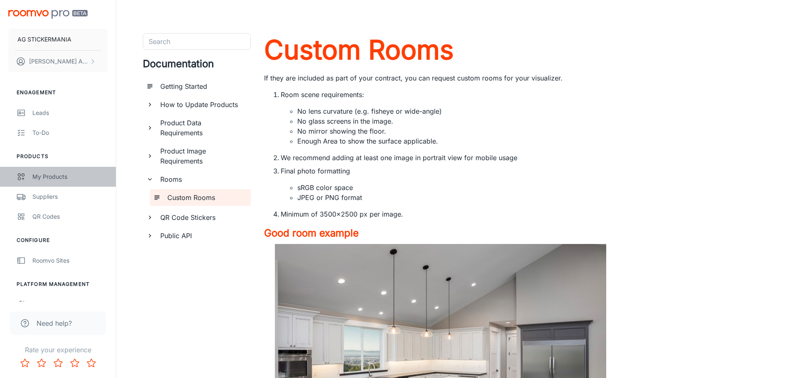
click at [51, 174] on div "My Products" at bounding box center [69, 176] width 75 height 9
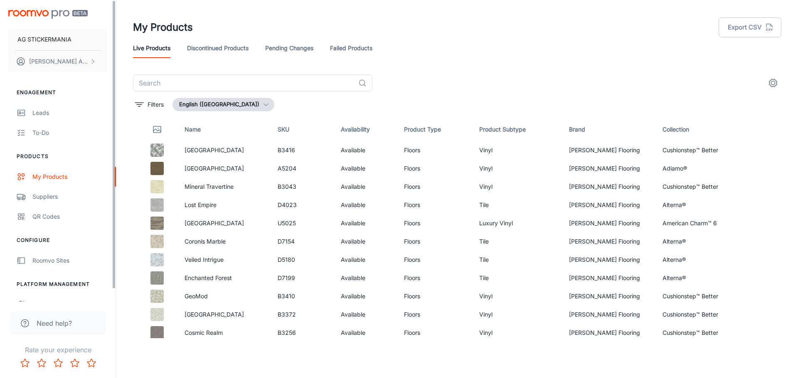
click at [32, 19] on div "AG STICKERMANIA Agnes Ablamowicz" at bounding box center [58, 39] width 116 height 79
click at [42, 13] on img "scrollable content" at bounding box center [47, 14] width 79 height 9
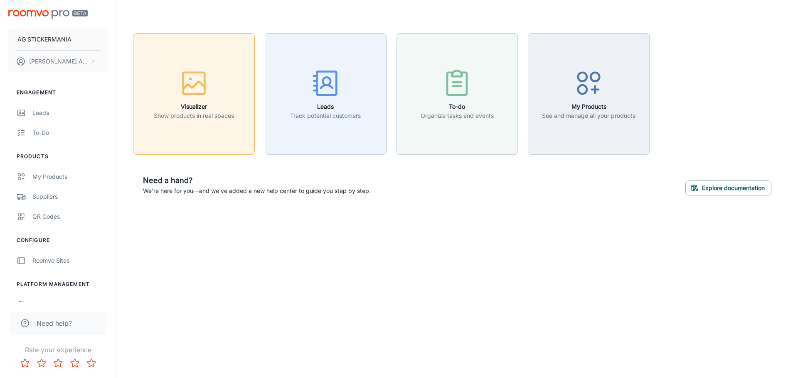
click at [199, 88] on icon "button" at bounding box center [193, 83] width 31 height 31
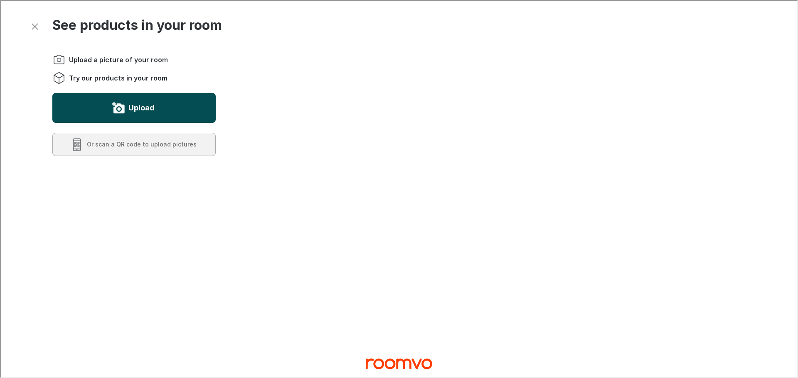
click at [142, 107] on label "Upload" at bounding box center [141, 107] width 26 height 13
click at [141, 110] on label "Upload" at bounding box center [141, 107] width 26 height 13
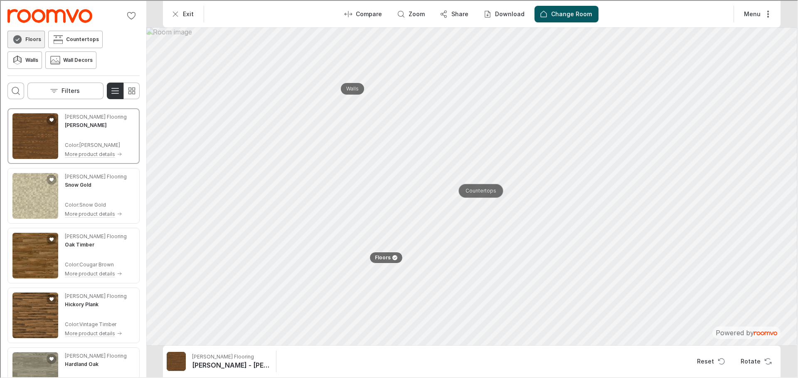
click at [395, 190] on p "Countertops" at bounding box center [479, 190] width 31 height 7
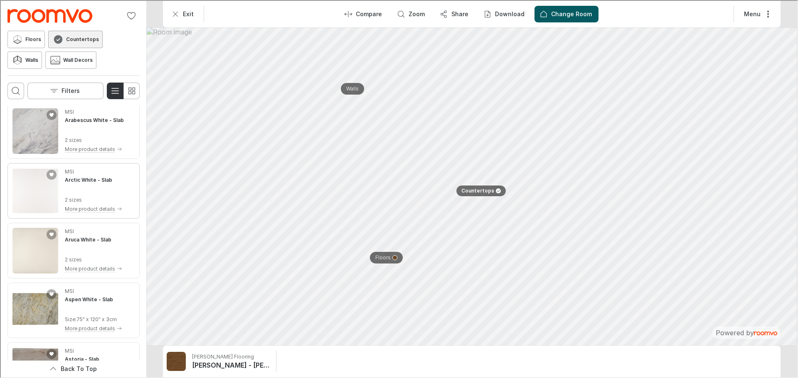
scroll to position [582, 0]
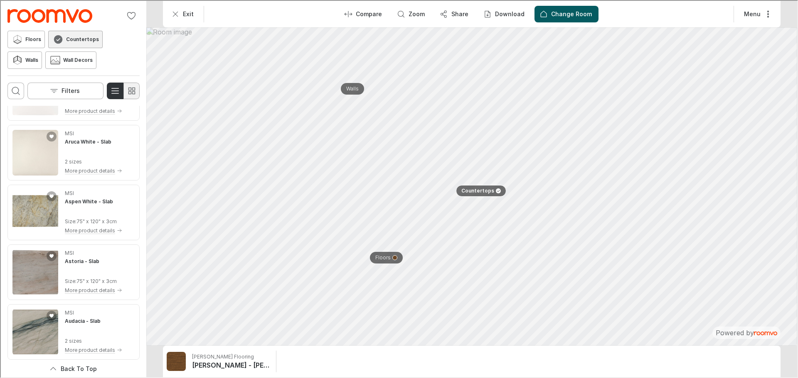
click at [131, 90] on icon "Switch to simple view" at bounding box center [131, 90] width 10 height 10
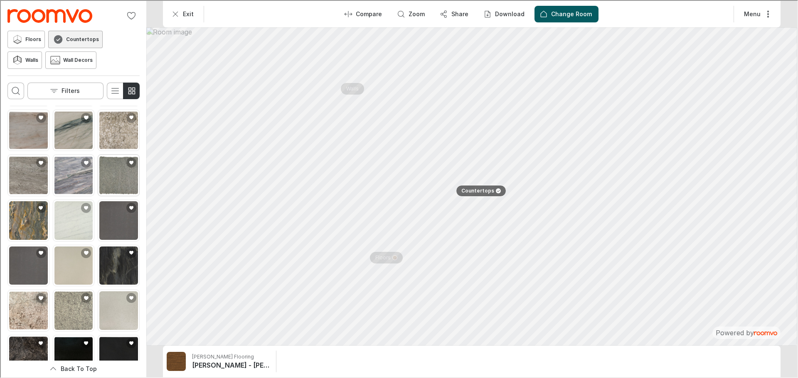
scroll to position [158, 0]
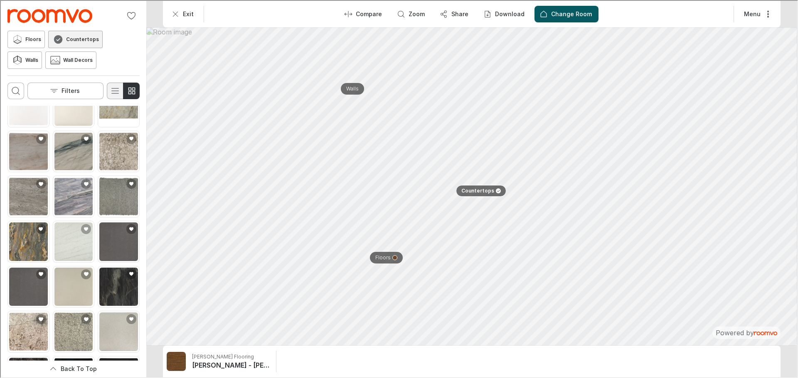
click at [112, 90] on icon "Switch to detail view" at bounding box center [114, 90] width 10 height 10
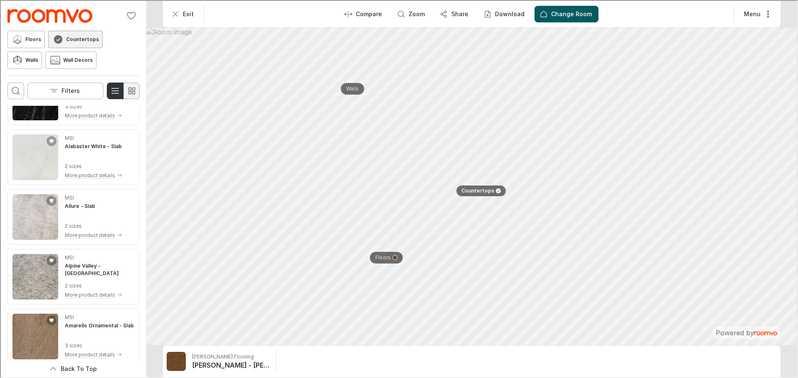
click at [132, 87] on rect "Switch to simple view" at bounding box center [132, 88] width 2 height 2
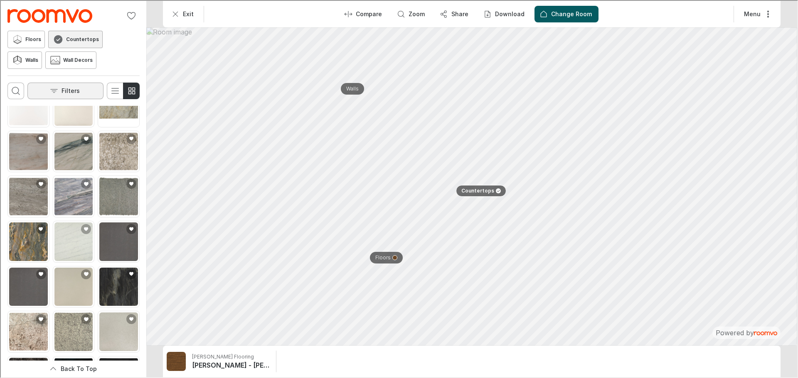
click at [62, 90] on p "Filters" at bounding box center [70, 90] width 18 height 8
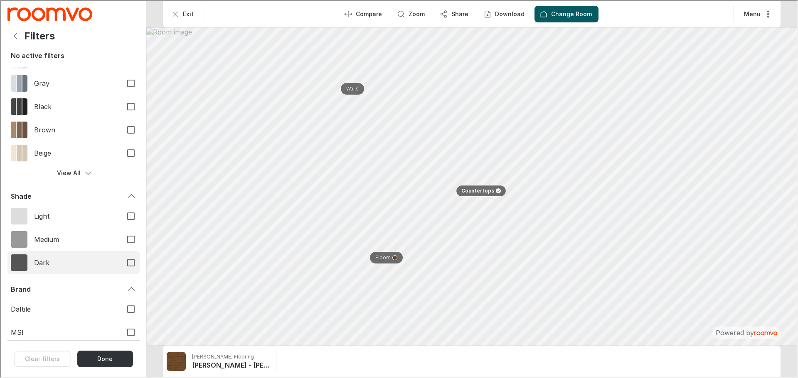
scroll to position [132, 0]
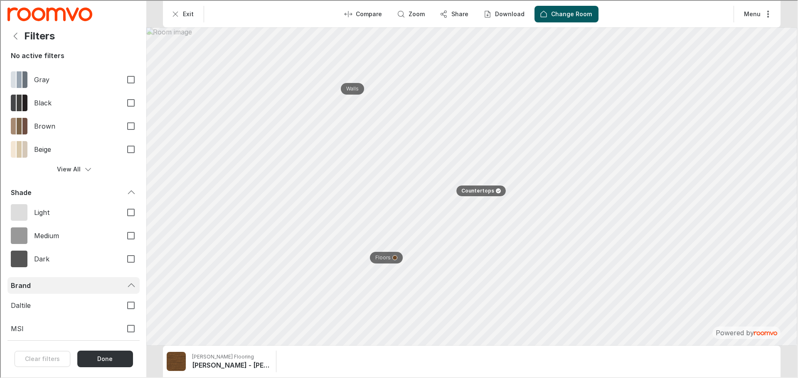
click at [125, 225] on icon "Filters menu" at bounding box center [130, 285] width 10 height 10
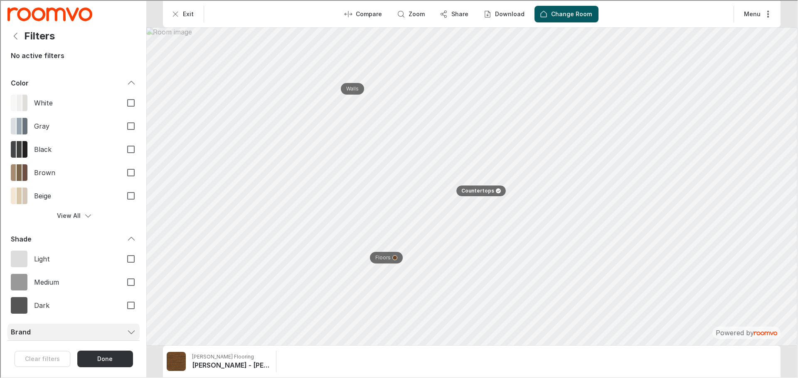
scroll to position [85, 0]
click at [90, 213] on button "View All" at bounding box center [73, 215] width 132 height 17
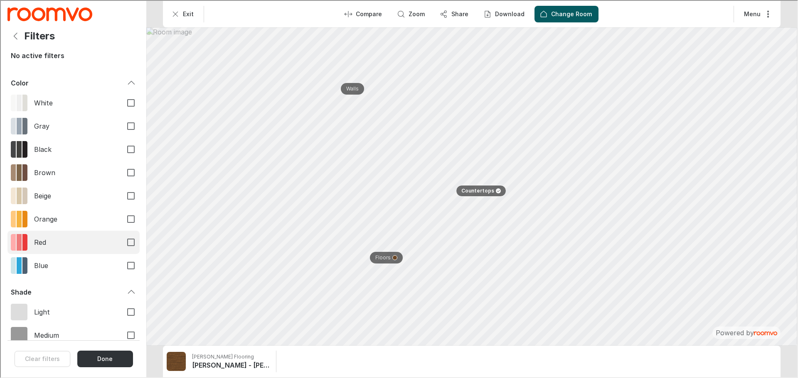
click at [49, 225] on span "Red" at bounding box center [73, 241] width 81 height 9
click at [121, 225] on input "Red" at bounding box center [129, 241] width 17 height 17
checkbox input "true"
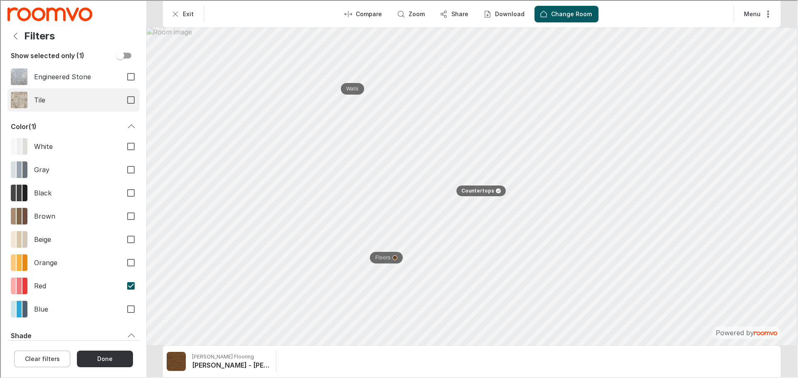
scroll to position [0, 0]
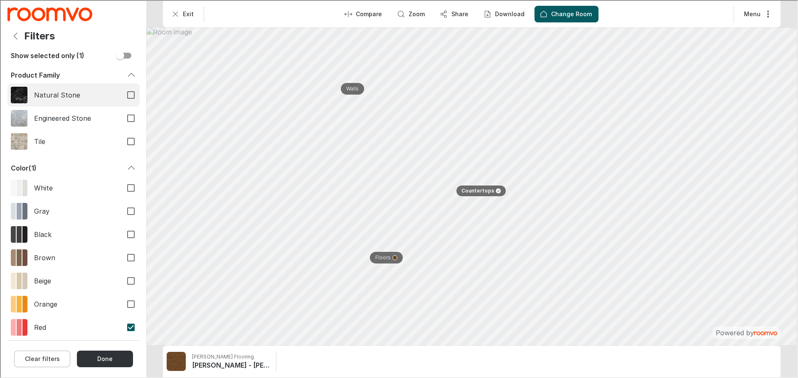
click at [125, 97] on input "Natural Stone" at bounding box center [129, 94] width 17 height 17
checkbox input "true"
click at [125, 71] on icon "Filters menu" at bounding box center [130, 74] width 10 height 10
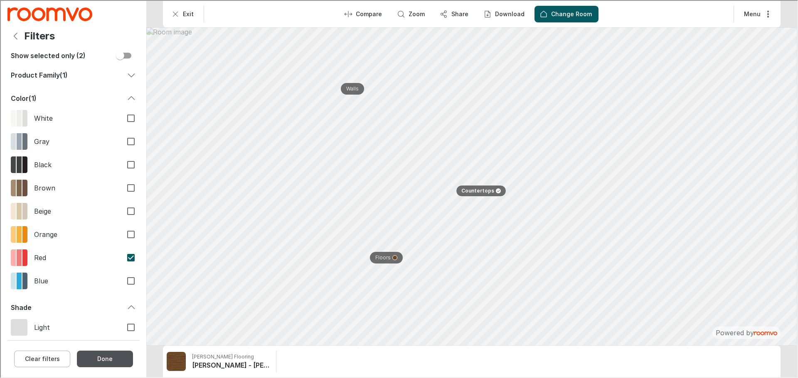
click at [101, 225] on button "Done" at bounding box center [104, 358] width 56 height 17
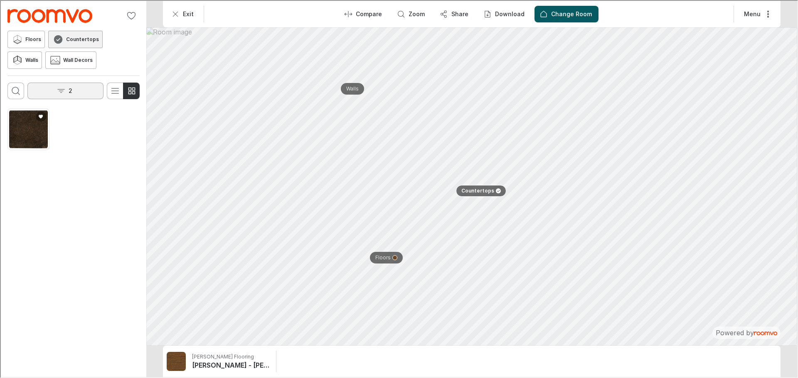
click at [66, 96] on button "2" at bounding box center [65, 90] width 76 height 17
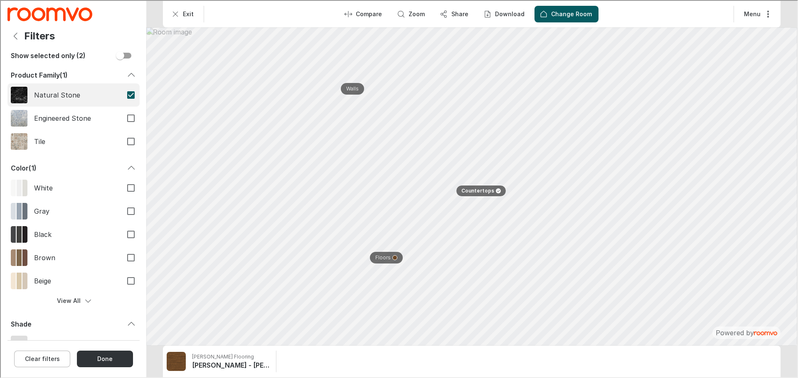
click at [123, 93] on input "Natural Stone" at bounding box center [129, 94] width 17 height 17
checkbox input "false"
click at [110, 225] on button "Done" at bounding box center [104, 358] width 56 height 17
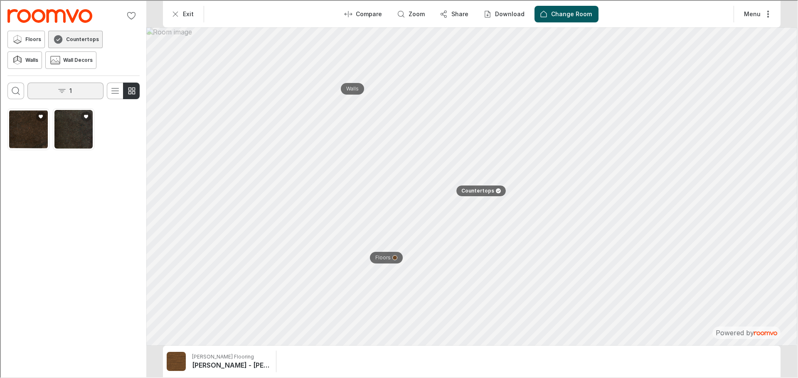
click at [78, 85] on button "1" at bounding box center [65, 90] width 76 height 17
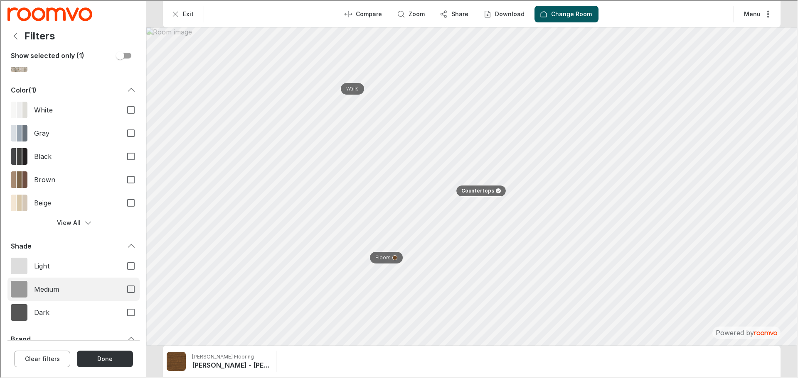
scroll to position [132, 0]
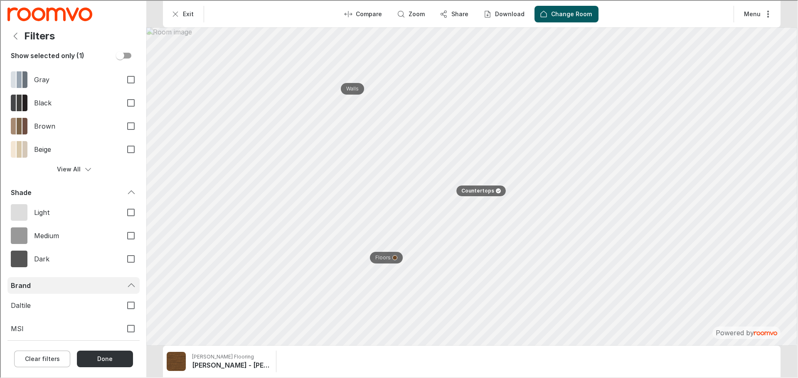
drag, startPoint x: 125, startPoint y: 283, endPoint x: 106, endPoint y: 159, distance: 126.2
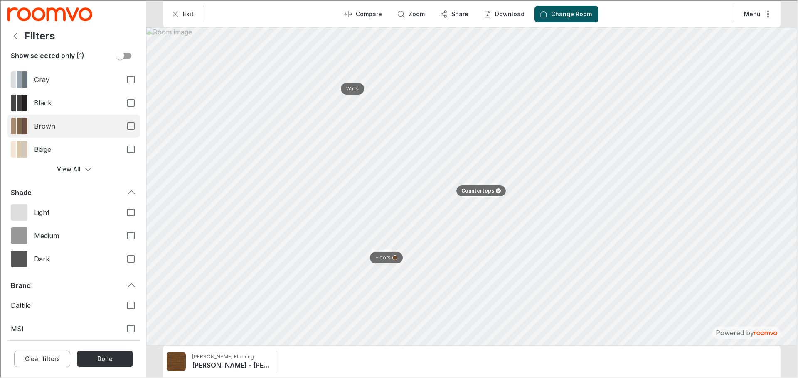
click at [125, 225] on icon "Filters menu" at bounding box center [130, 285] width 10 height 10
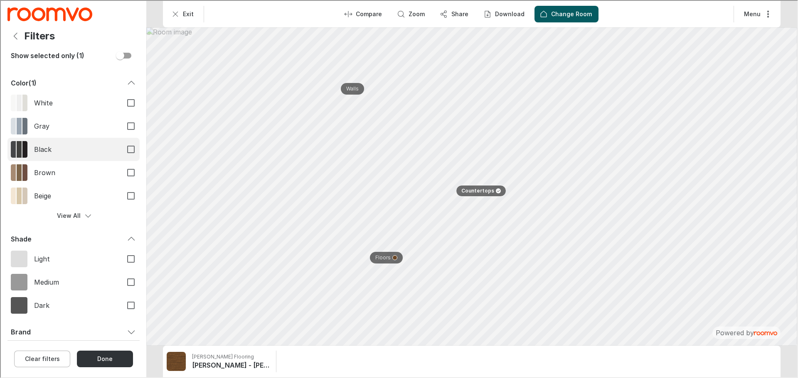
scroll to position [85, 0]
click at [92, 217] on button "View All" at bounding box center [73, 215] width 132 height 17
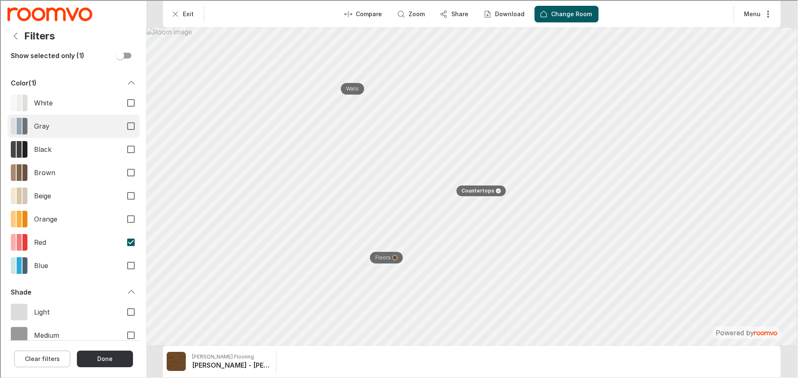
click at [126, 118] on input "Gray" at bounding box center [129, 125] width 17 height 17
checkbox input "true"
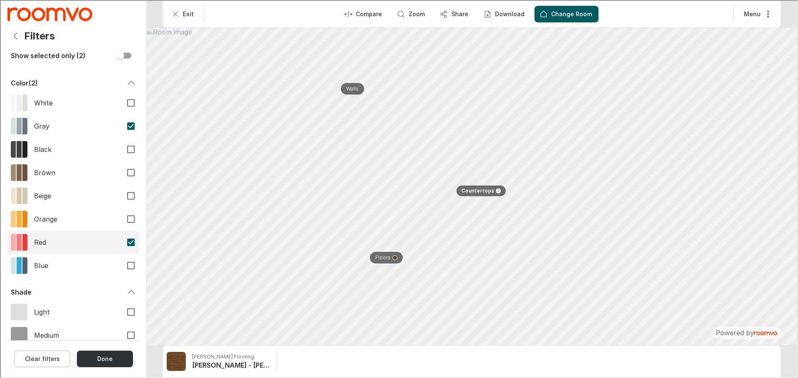
click at [121, 225] on input "Red" at bounding box center [129, 241] width 17 height 17
checkbox input "false"
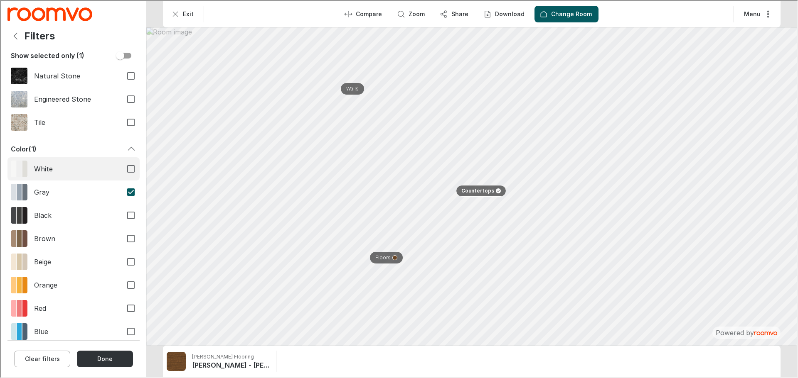
scroll to position [0, 0]
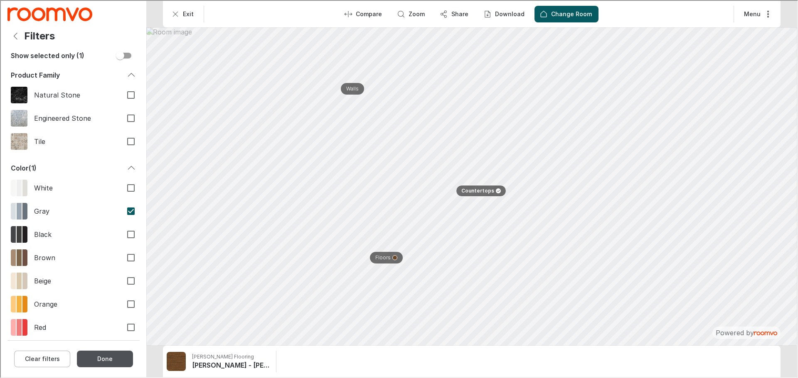
click at [110, 225] on button "Done" at bounding box center [104, 358] width 56 height 17
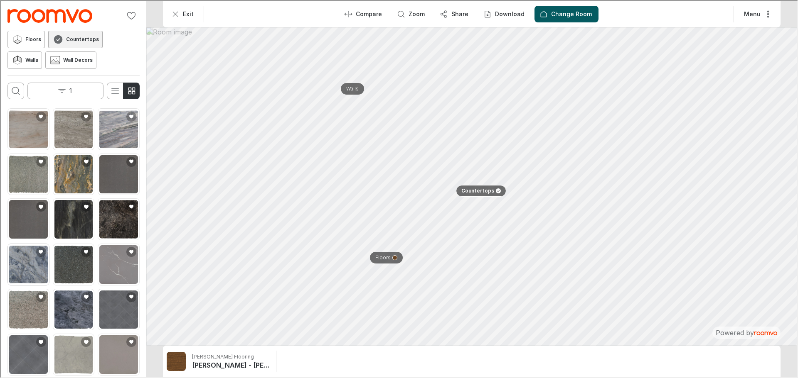
click at [26, 225] on img "See Blue Lava - Slab in the room" at bounding box center [27, 264] width 39 height 39
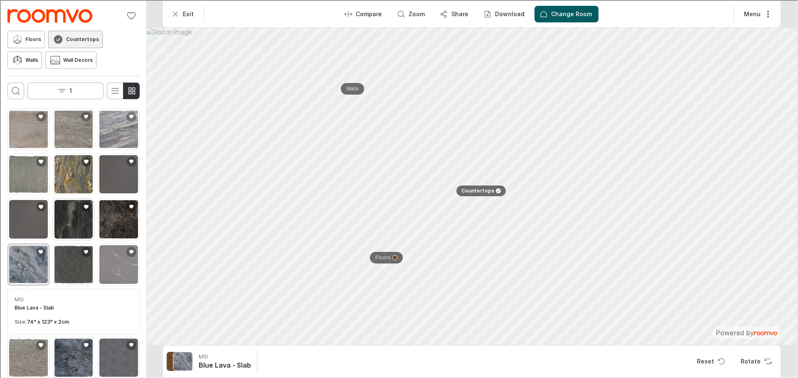
click at [76, 220] on img "See Belvedere - Slab in the room" at bounding box center [73, 218] width 39 height 39
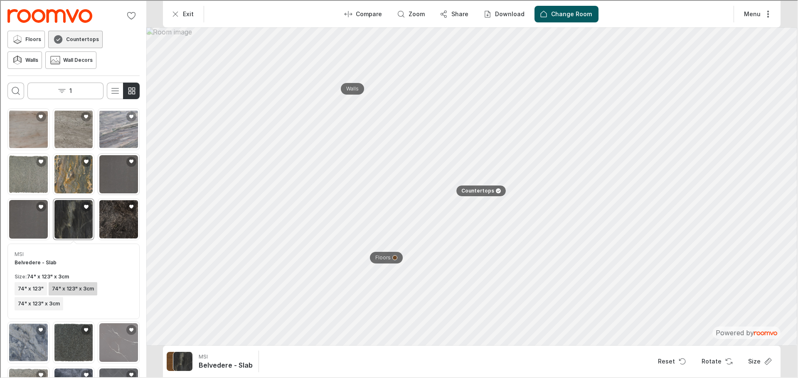
click at [108, 167] on img "See Babylon Gray Concrete - Slab in the room" at bounding box center [117, 174] width 39 height 39
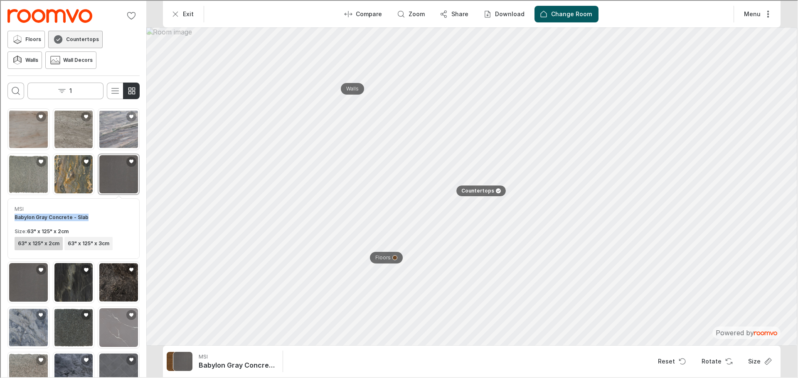
drag, startPoint x: 98, startPoint y: 217, endPoint x: 39, endPoint y: 196, distance: 62.9
click at [12, 212] on div "MSI Babylon Gray Concrete - Slab Size : 63" x 125" x 2cm 63" x 125" x 2cm 63" x…" at bounding box center [73, 228] width 132 height 61
click at [69, 171] on img "See Azul Treasure - Slab in the room" at bounding box center [73, 174] width 39 height 39
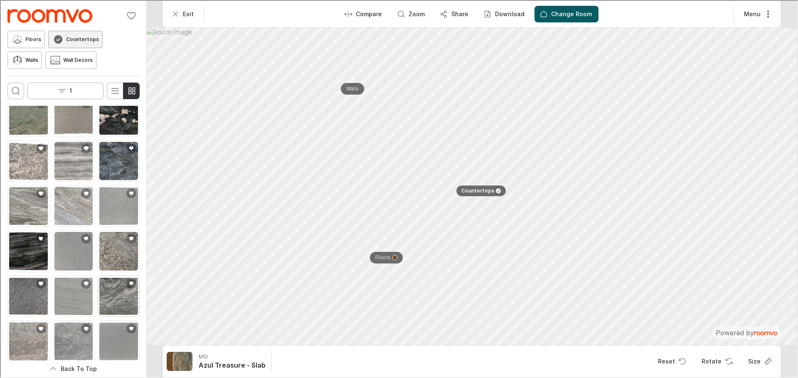
scroll to position [653, 0]
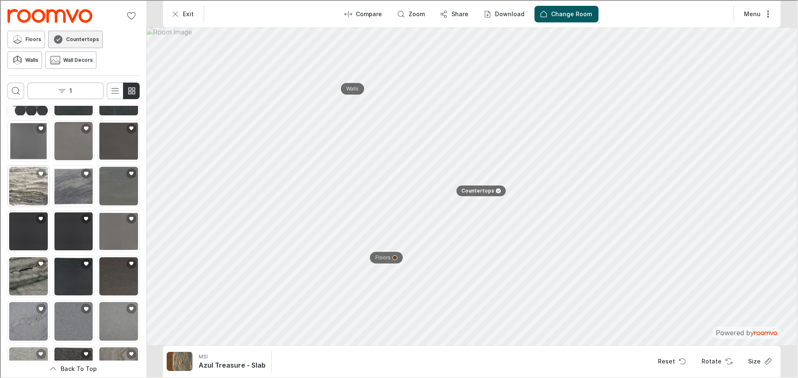
click at [27, 166] on img "See Marble - Natural Stone Slab Fantasy Brown, Slab, Variable, Polished, 3CM in…" at bounding box center [27, 185] width 39 height 39
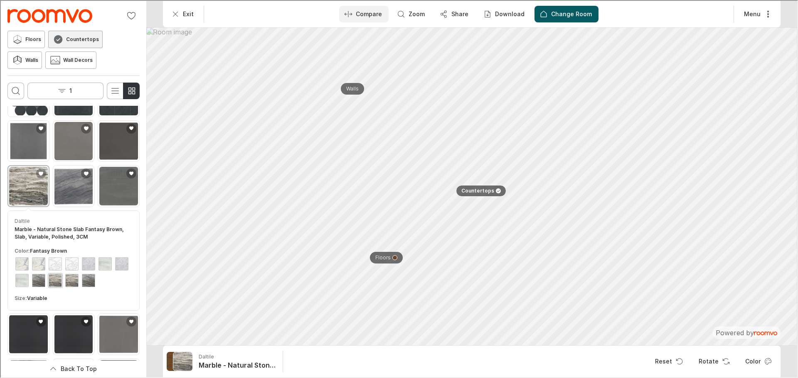
click at [370, 17] on p "Compare" at bounding box center [368, 13] width 26 height 8
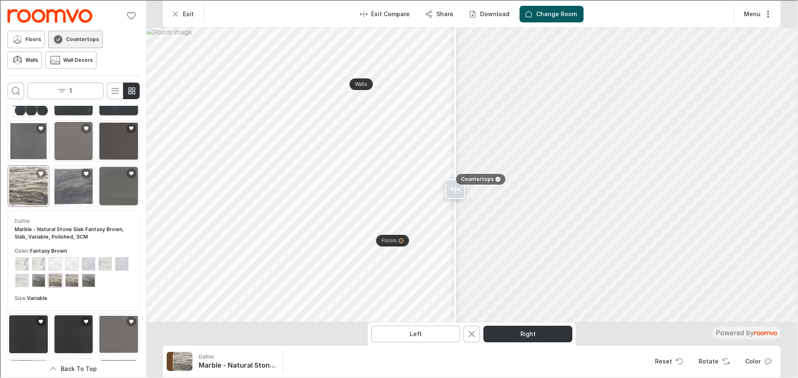
drag, startPoint x: 484, startPoint y: 190, endPoint x: 480, endPoint y: 22, distance: 167.9
click at [395, 156] on div at bounding box center [453, 188] width 13 height 377
click at [395, 17] on button "Download" at bounding box center [488, 13] width 53 height 17
click at [395, 52] on p "Image & Product Details" at bounding box center [523, 51] width 77 height 9
click at [395, 11] on button "Download" at bounding box center [488, 13] width 53 height 17
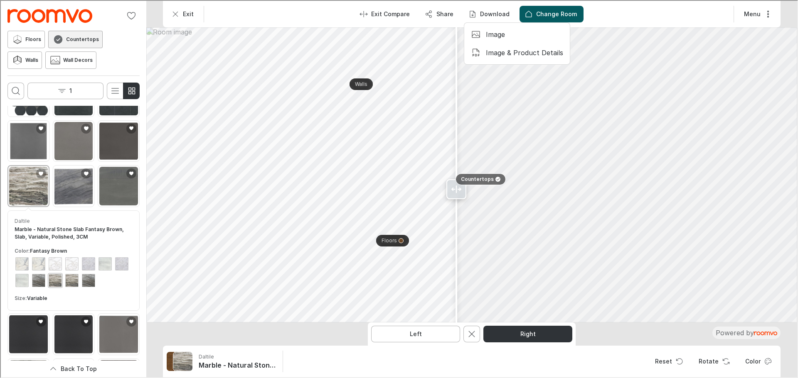
click at [395, 29] on p "Image" at bounding box center [494, 33] width 19 height 9
drag, startPoint x: 455, startPoint y: 192, endPoint x: 445, endPoint y: 191, distance: 10.4
click at [395, 191] on line at bounding box center [445, 188] width 0 height 7
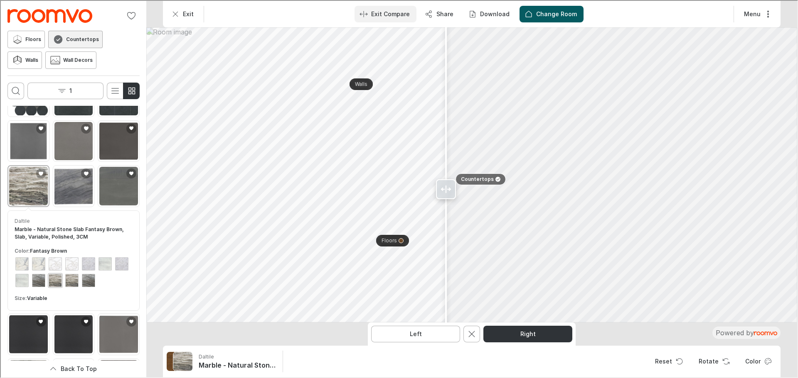
click at [390, 13] on p "Exit Compare" at bounding box center [389, 13] width 39 height 8
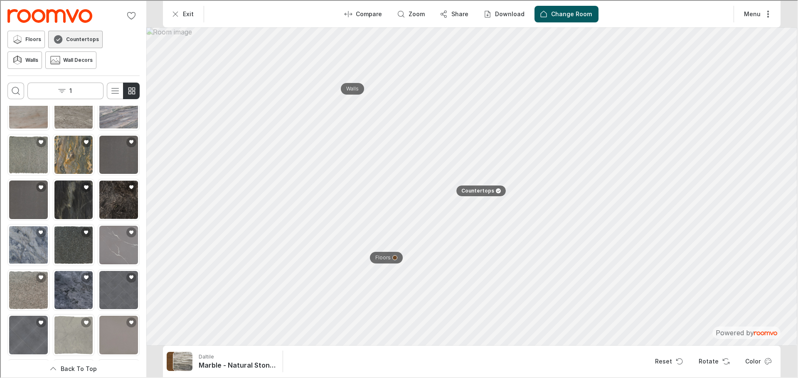
scroll to position [0, 0]
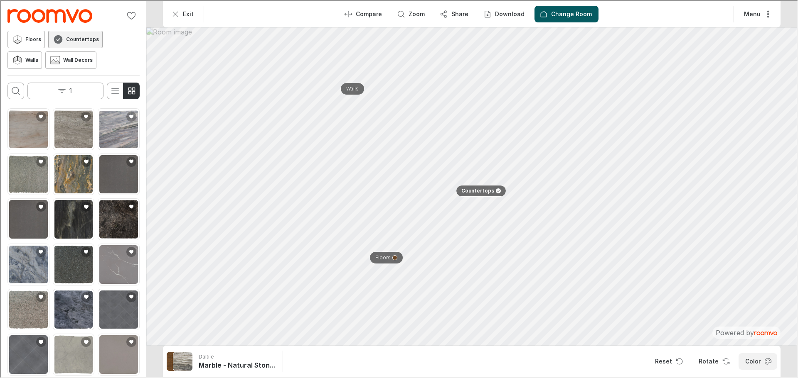
click at [395, 225] on icon "Open color dialog" at bounding box center [767, 361] width 8 height 8
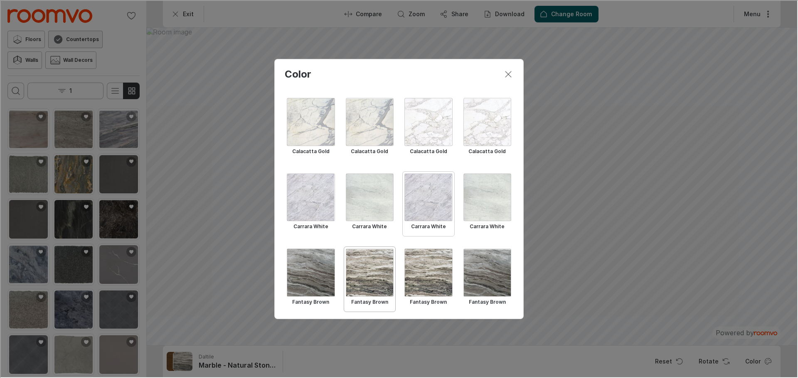
click at [395, 201] on div "Select Carrara White" at bounding box center [427, 197] width 48 height 48
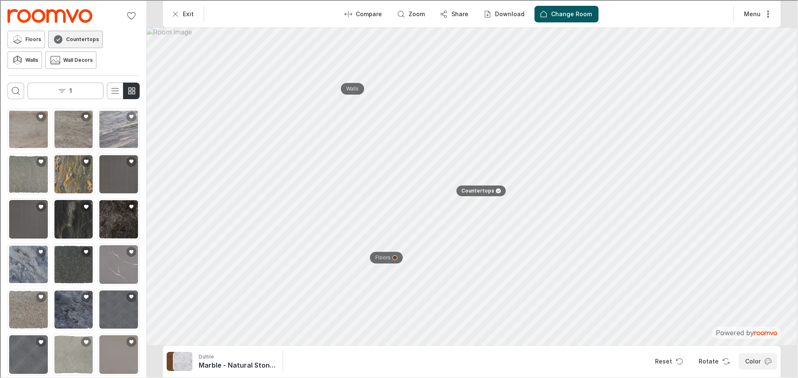
click at [395, 225] on icon "Open color dialog" at bounding box center [767, 361] width 6 height 6
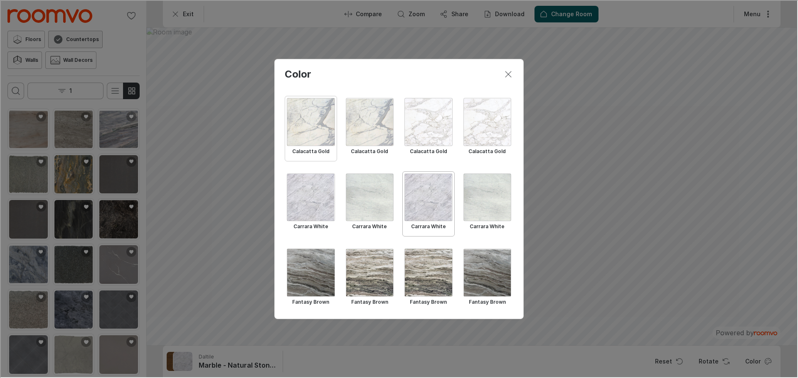
click at [307, 115] on div "Select Calacatta Gold" at bounding box center [310, 121] width 48 height 48
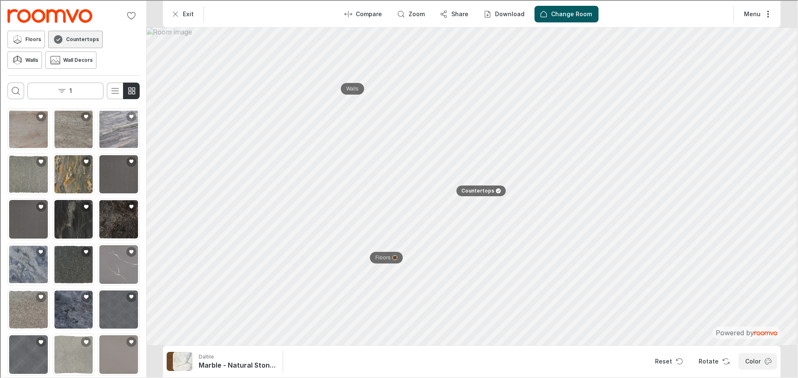
click at [395, 225] on button "Color" at bounding box center [756, 361] width 39 height 17
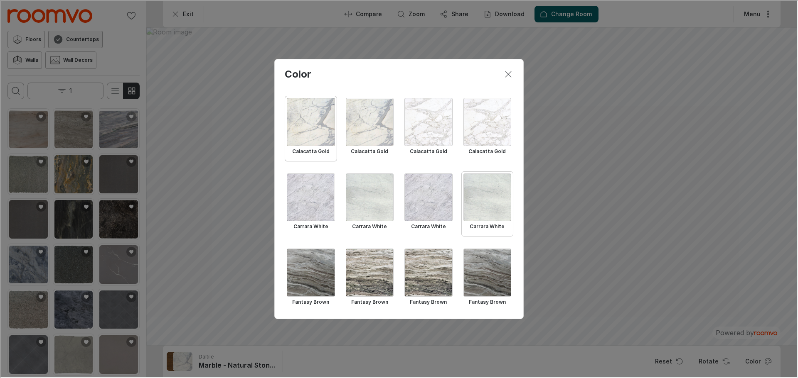
click at [395, 190] on div "Select Carrara White" at bounding box center [486, 197] width 48 height 48
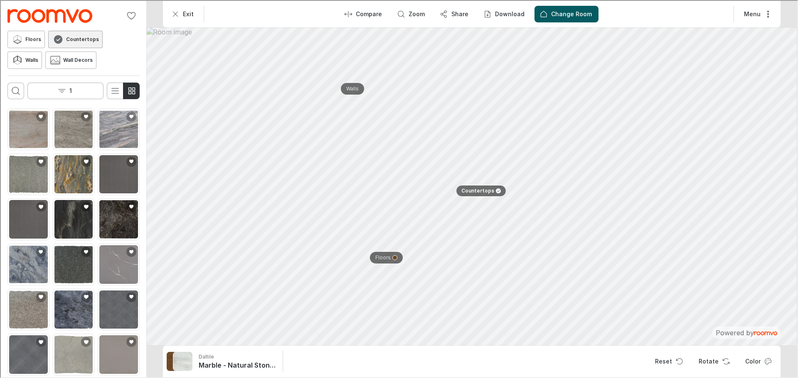
click at [53, 19] on img "Go to AG STICKERMANIA's website." at bounding box center [49, 15] width 85 height 14
